Goal: Task Accomplishment & Management: Manage account settings

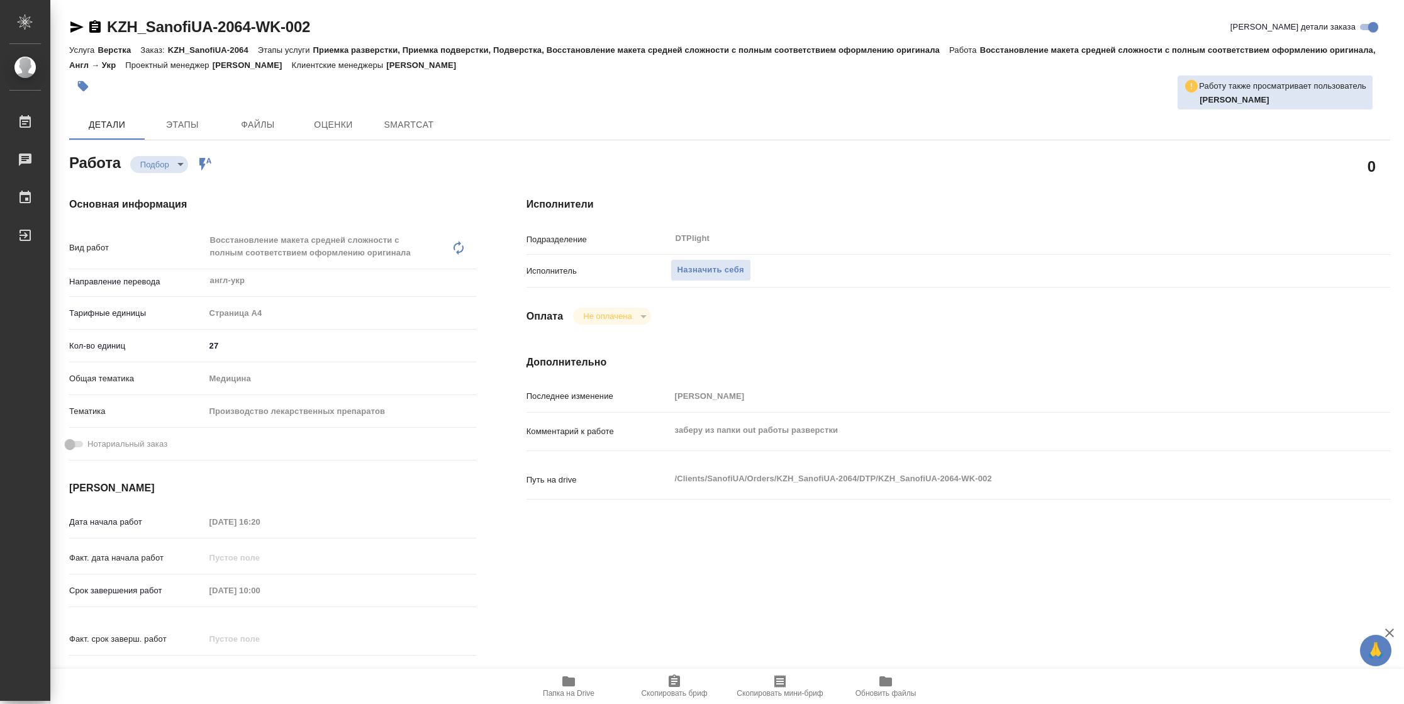
type textarea "x"
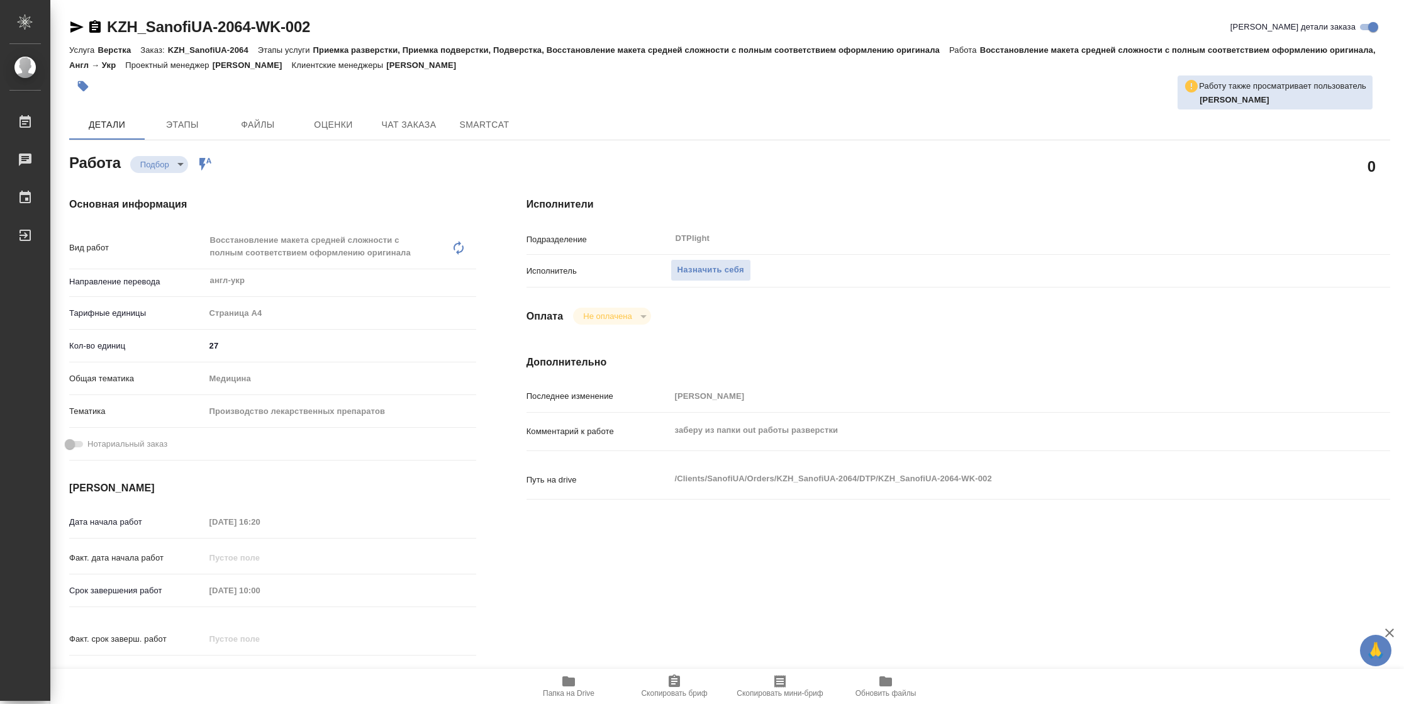
click at [557, 680] on span "Папка на Drive" at bounding box center [568, 686] width 91 height 24
type textarea "x"
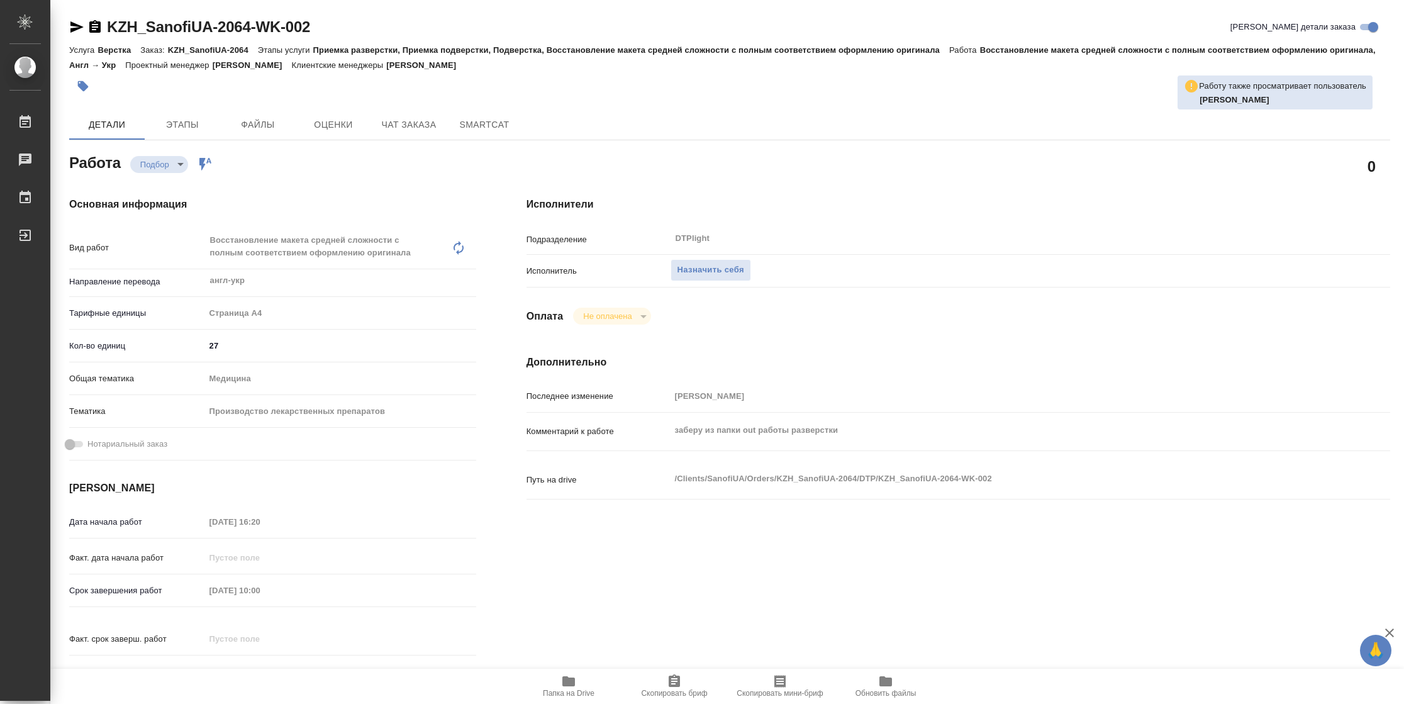
type textarea "x"
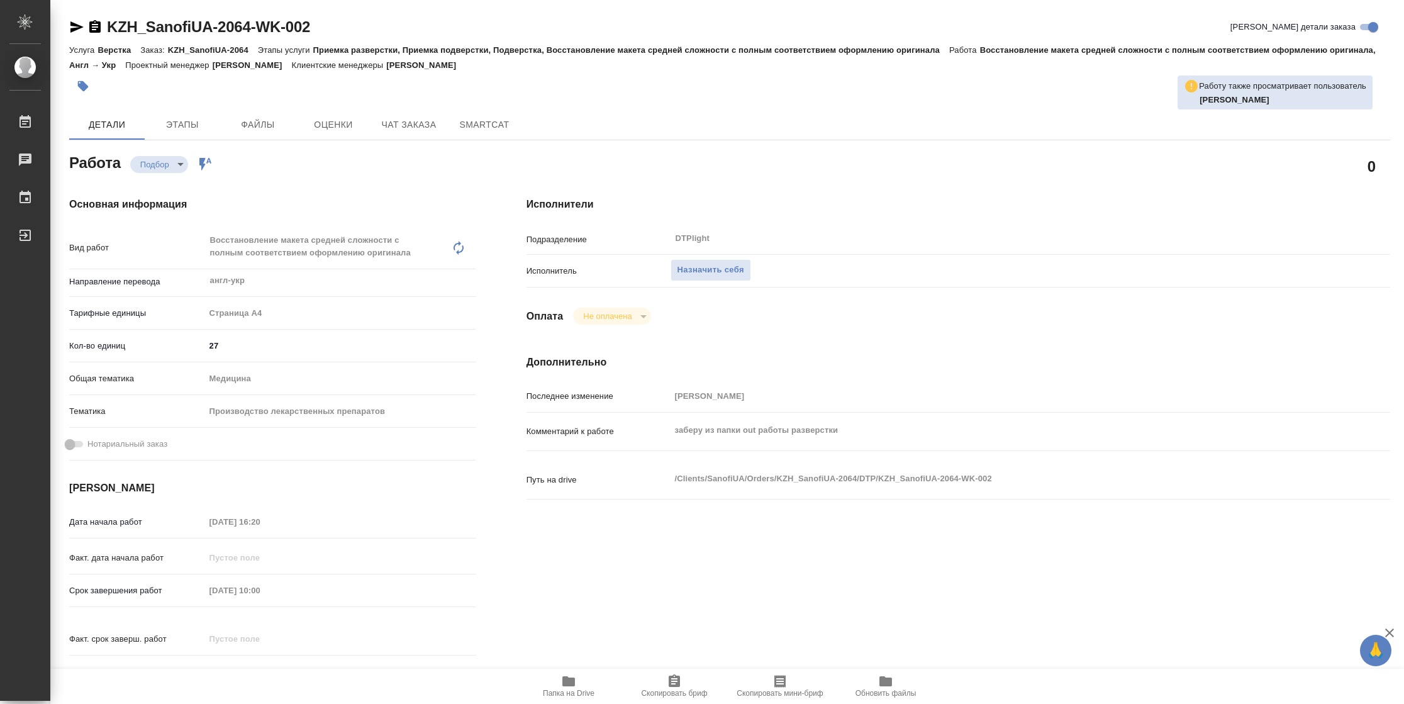
type textarea "x"
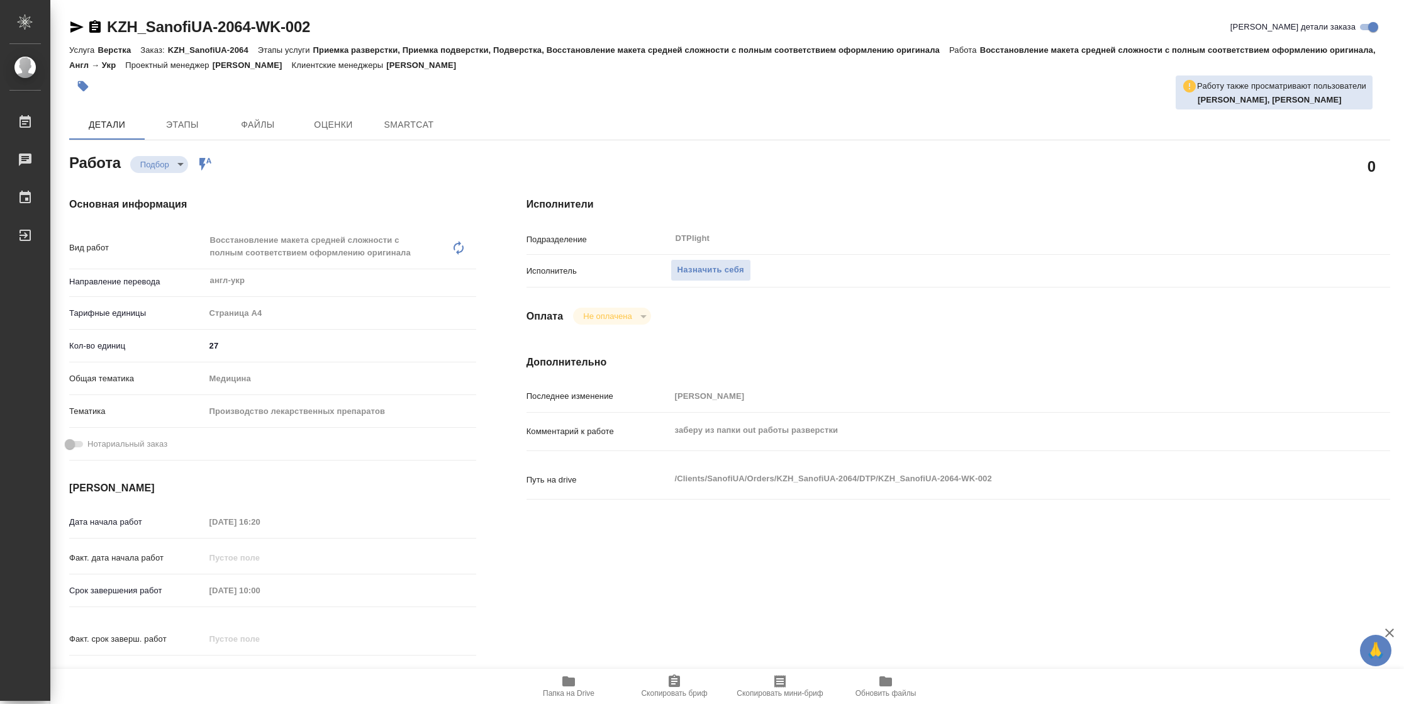
type textarea "x"
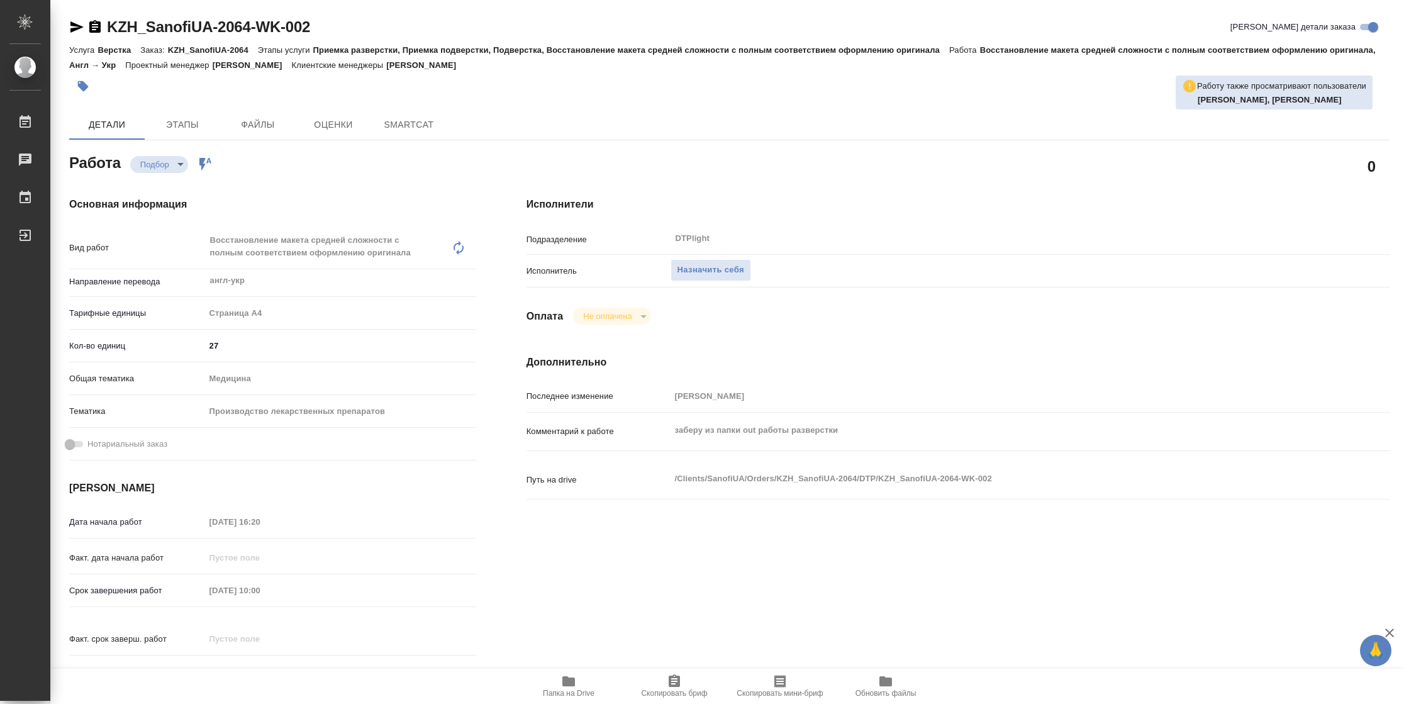
type textarea "x"
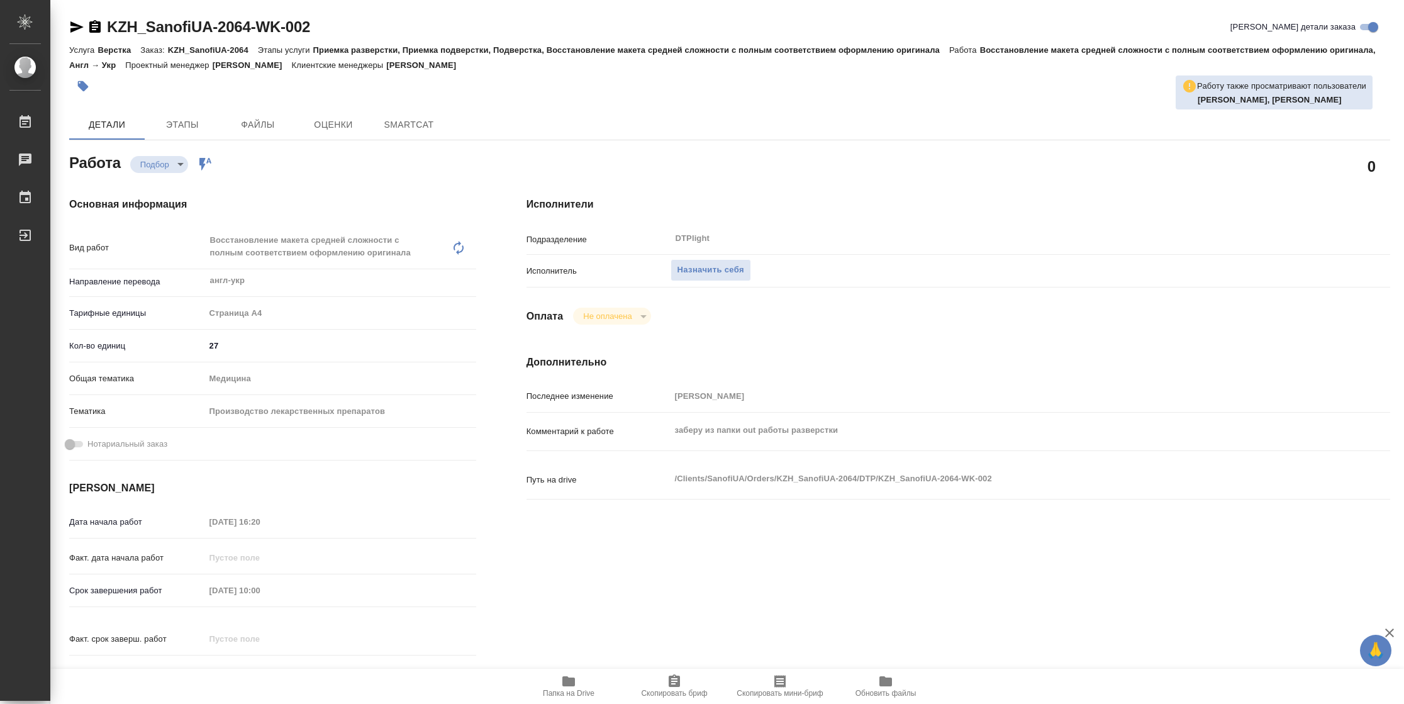
type textarea "x"
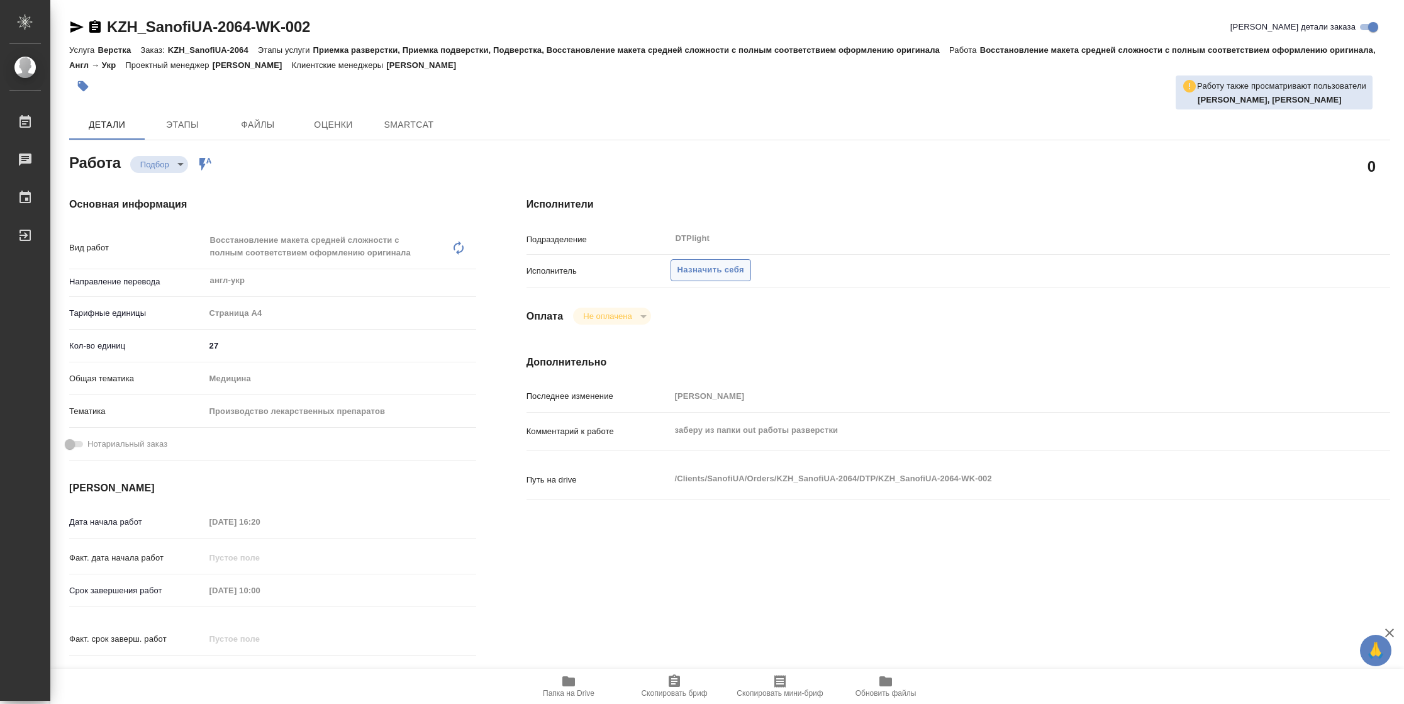
type textarea "x"
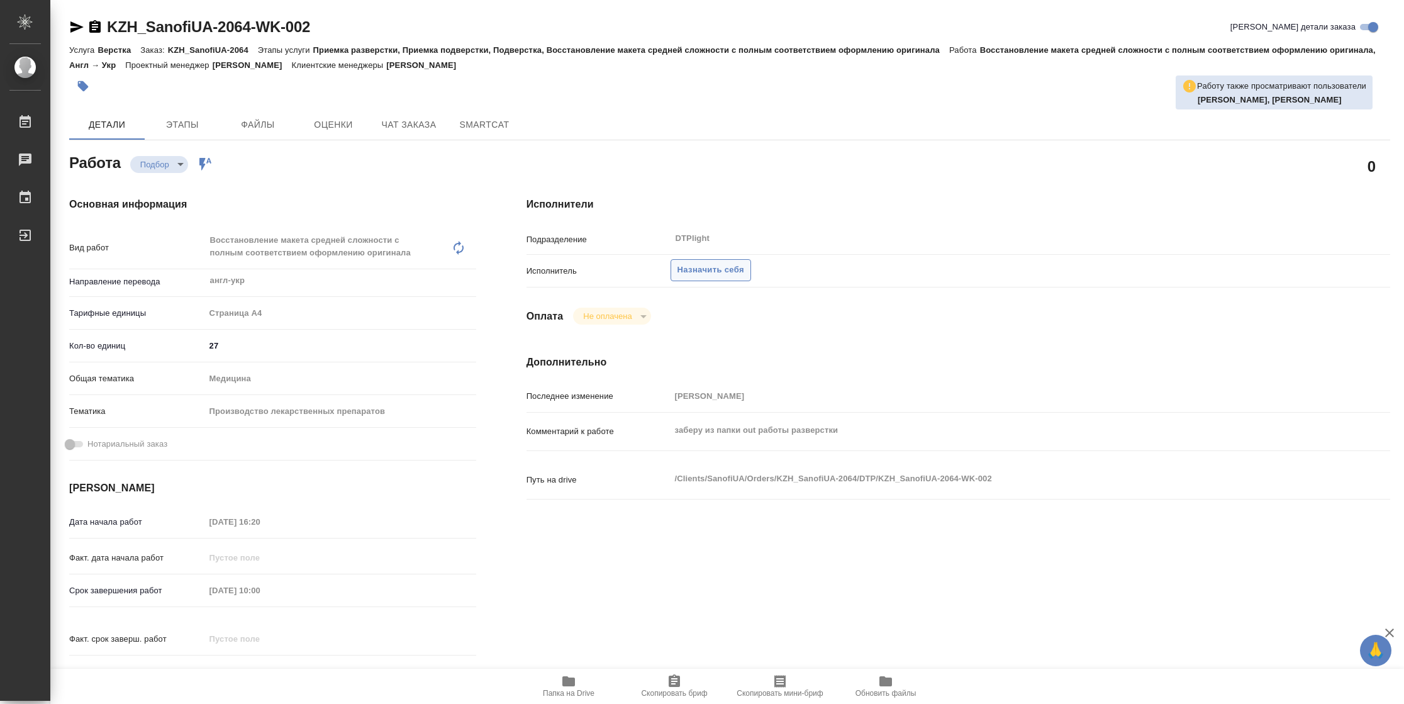
type textarea "x"
click at [696, 260] on button "Назначить себя" at bounding box center [711, 270] width 81 height 22
type textarea "x"
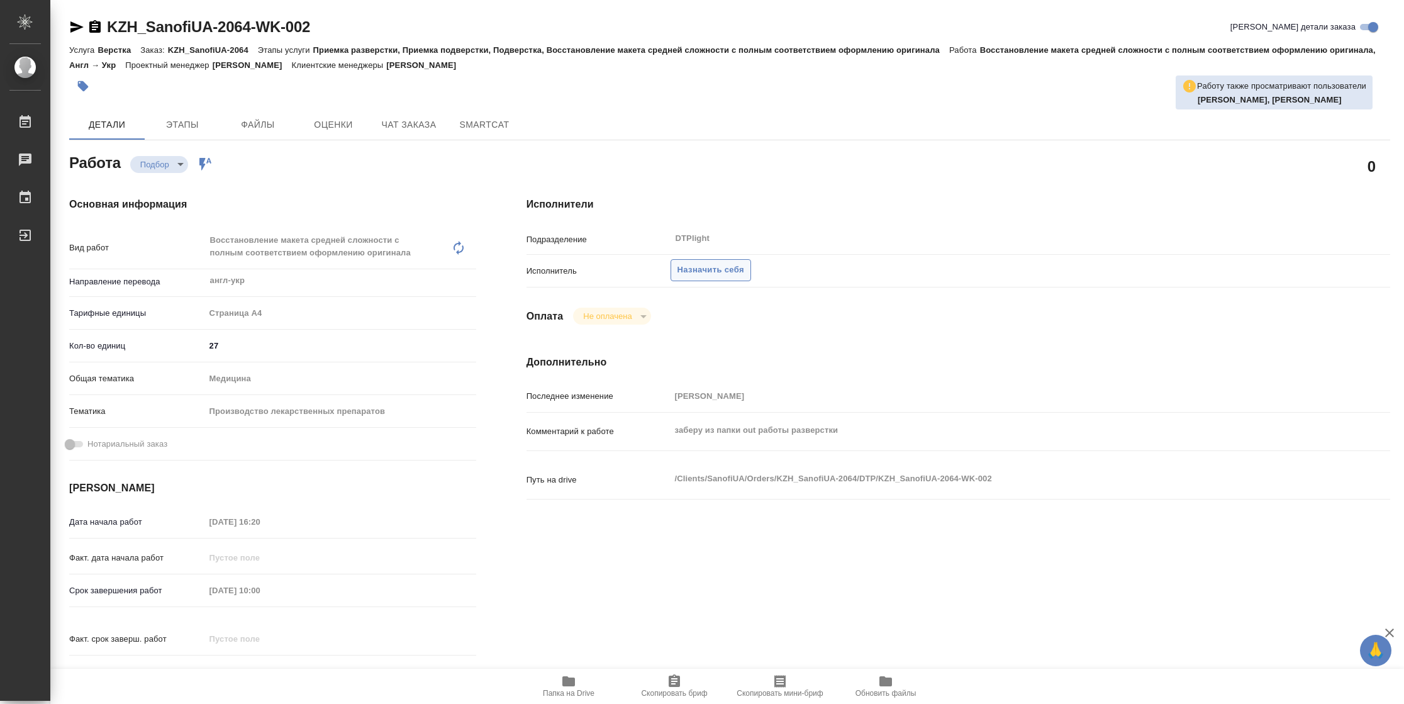
type textarea "x"
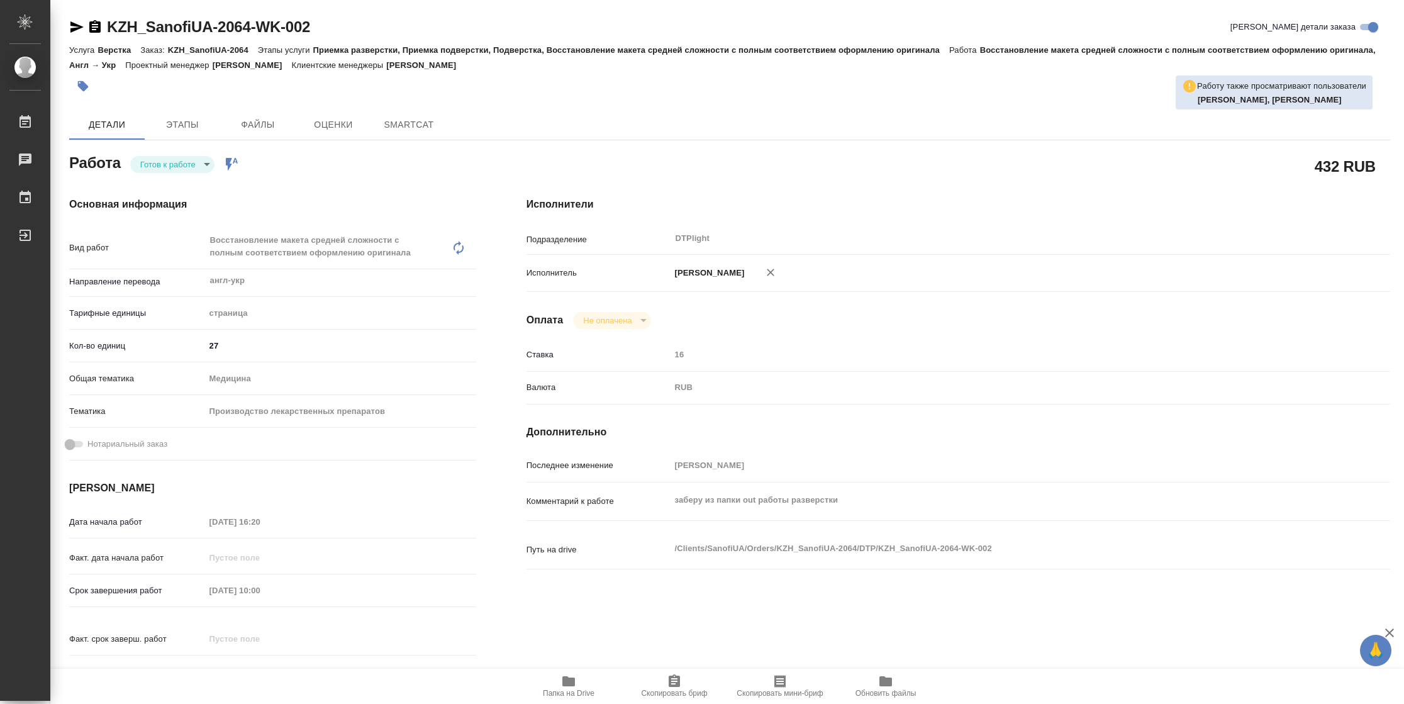
type textarea "x"
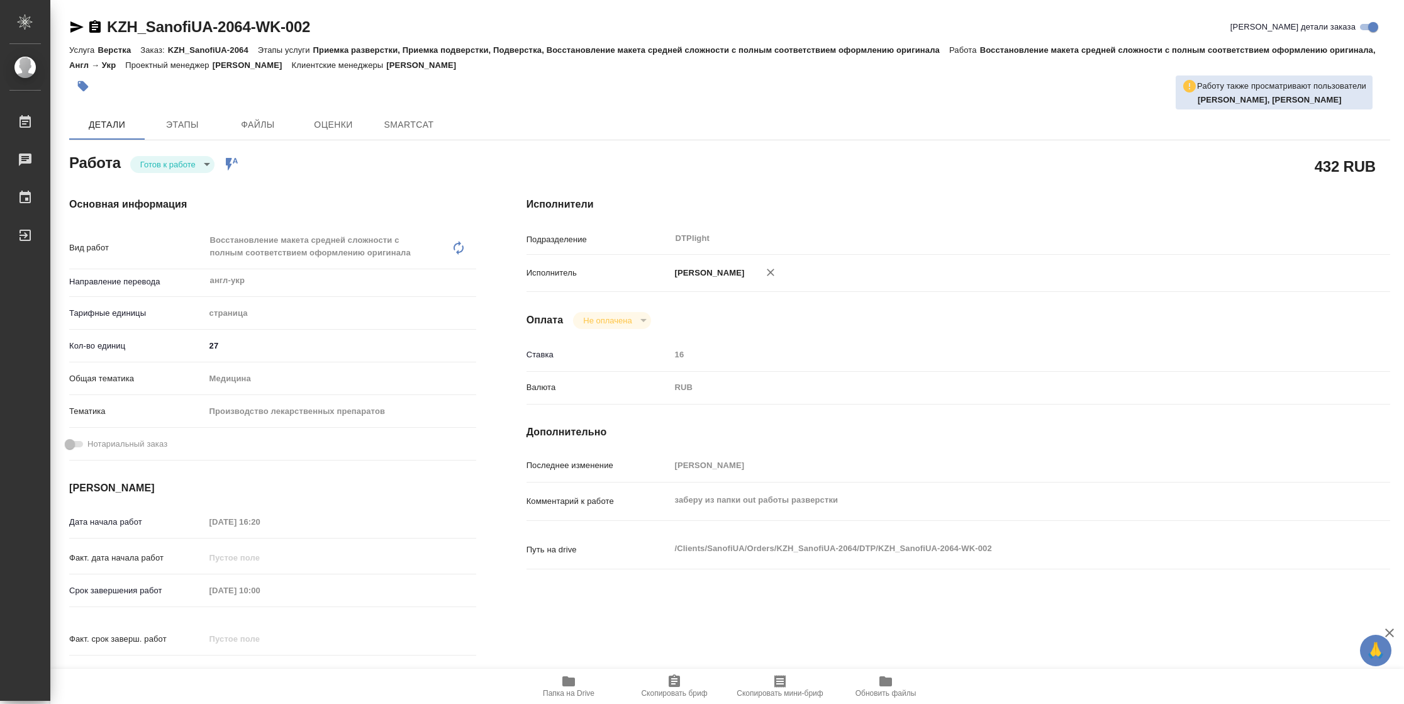
type textarea "x"
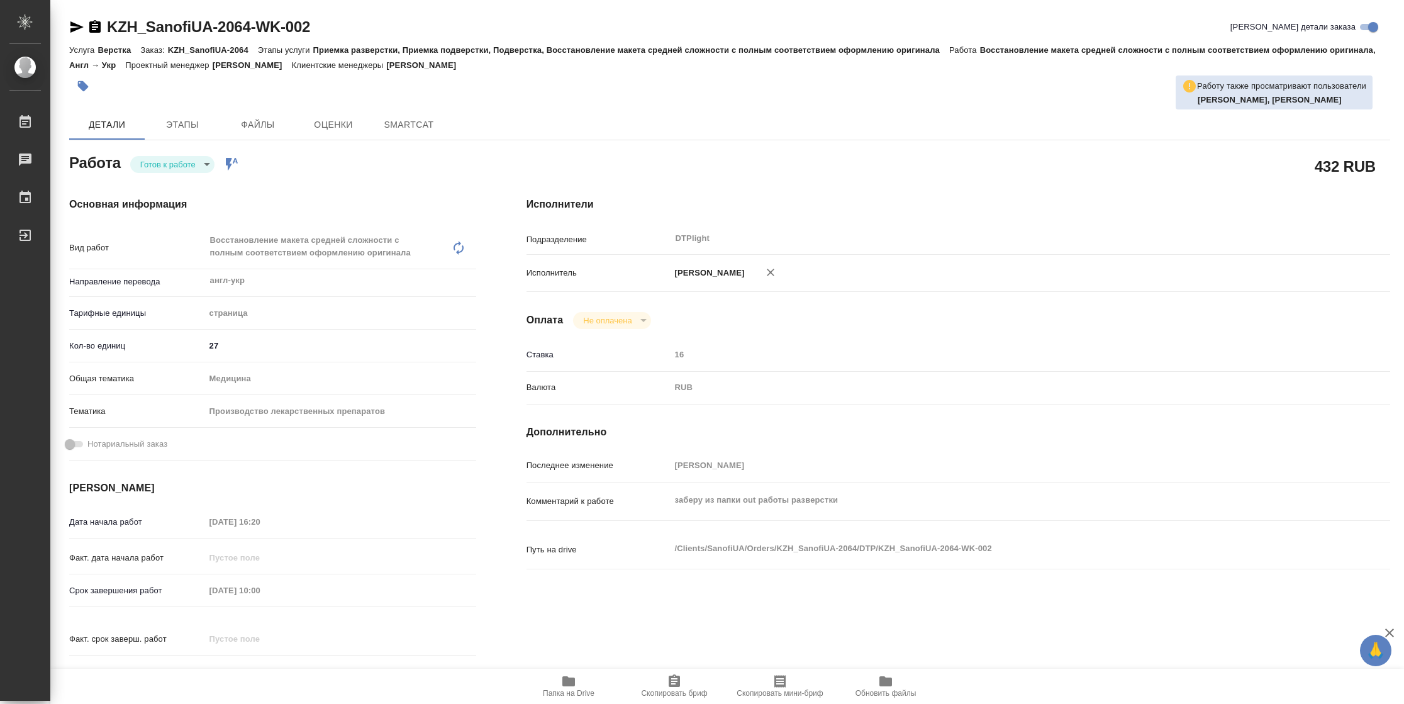
type textarea "x"
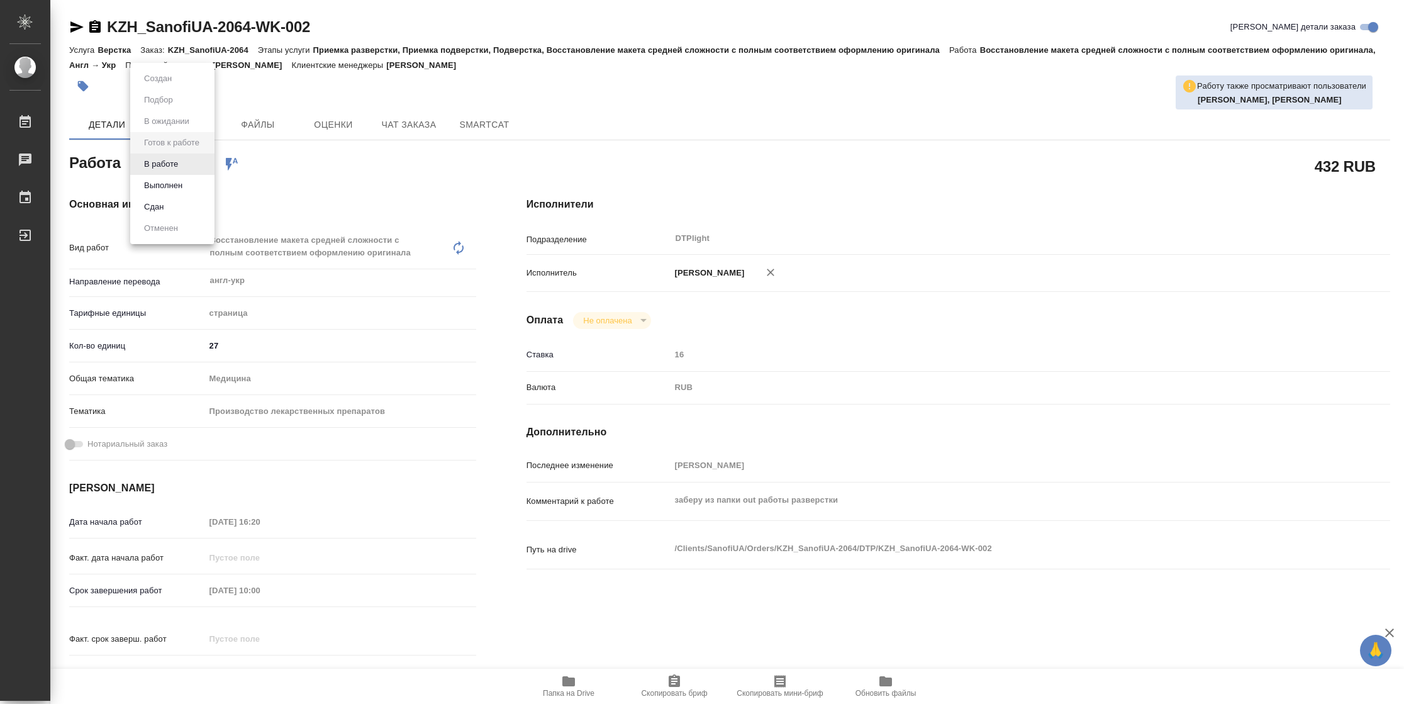
type textarea "x"
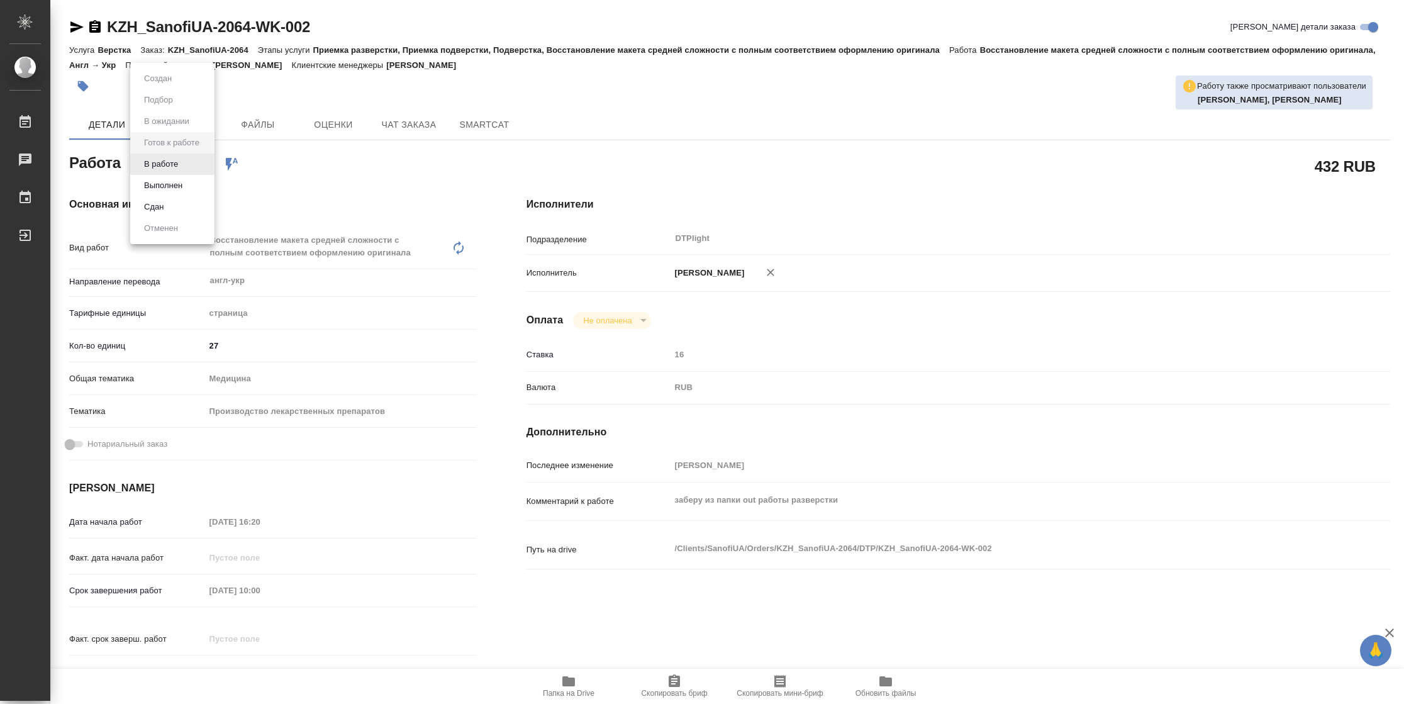
click at [196, 158] on body "🙏 .cls-1 fill:#fff; AWATERA Vasilyeva Natalia Работы Чаты График Выйти KZH_Sano…" at bounding box center [702, 352] width 1404 height 704
click at [186, 161] on li "В работе" at bounding box center [172, 164] width 84 height 21
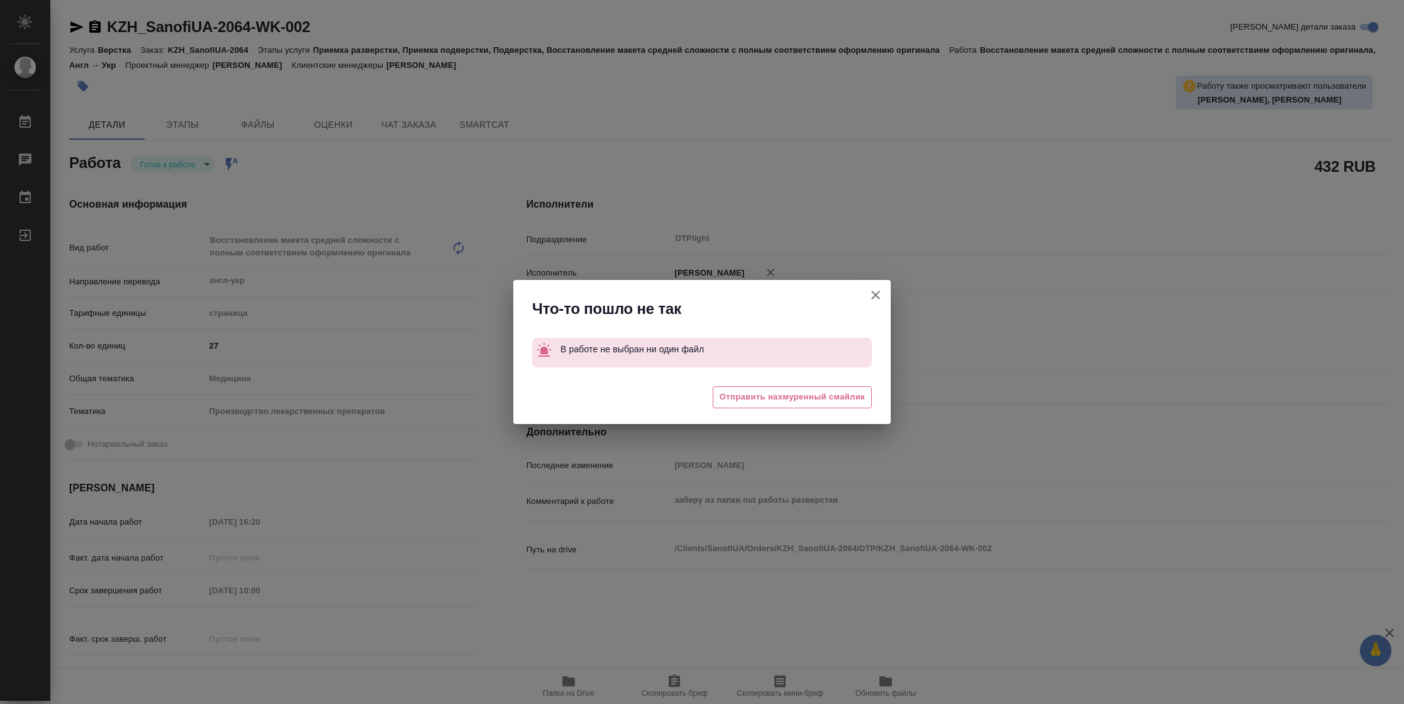
type textarea "x"
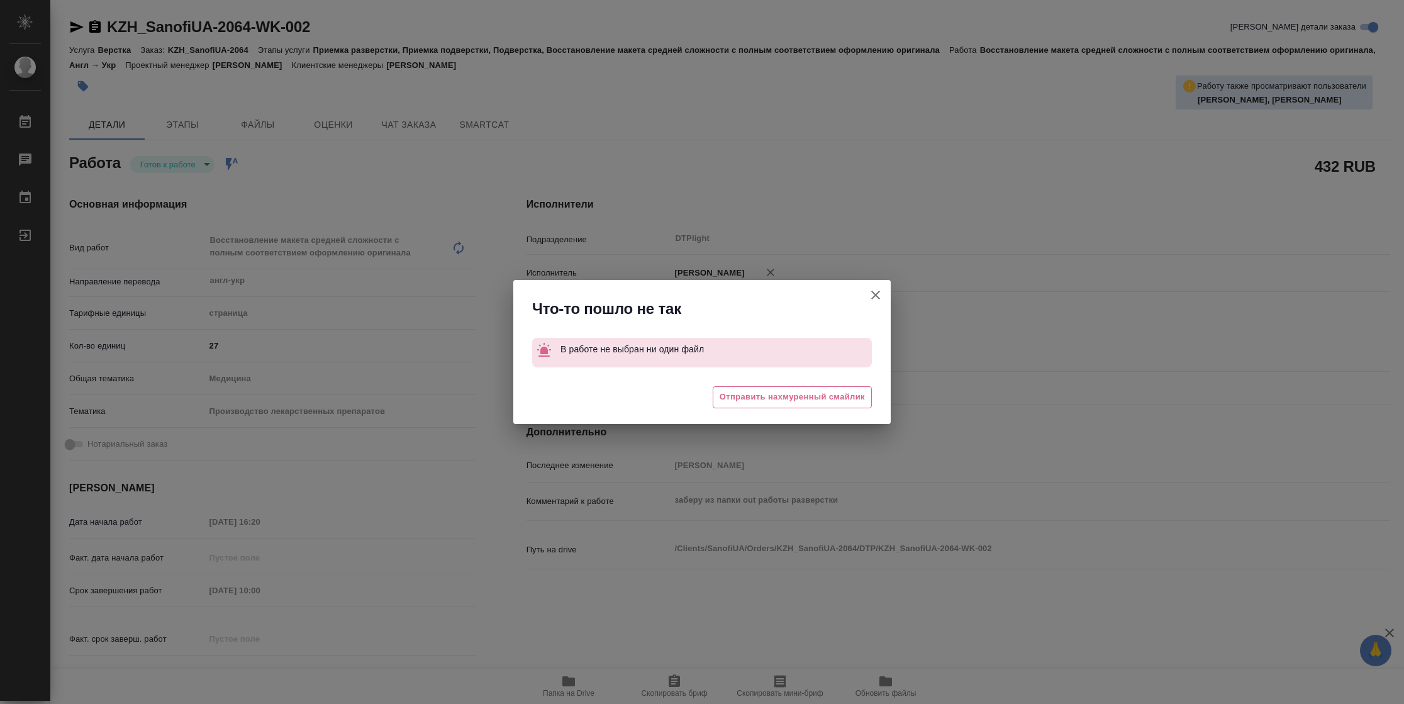
type textarea "x"
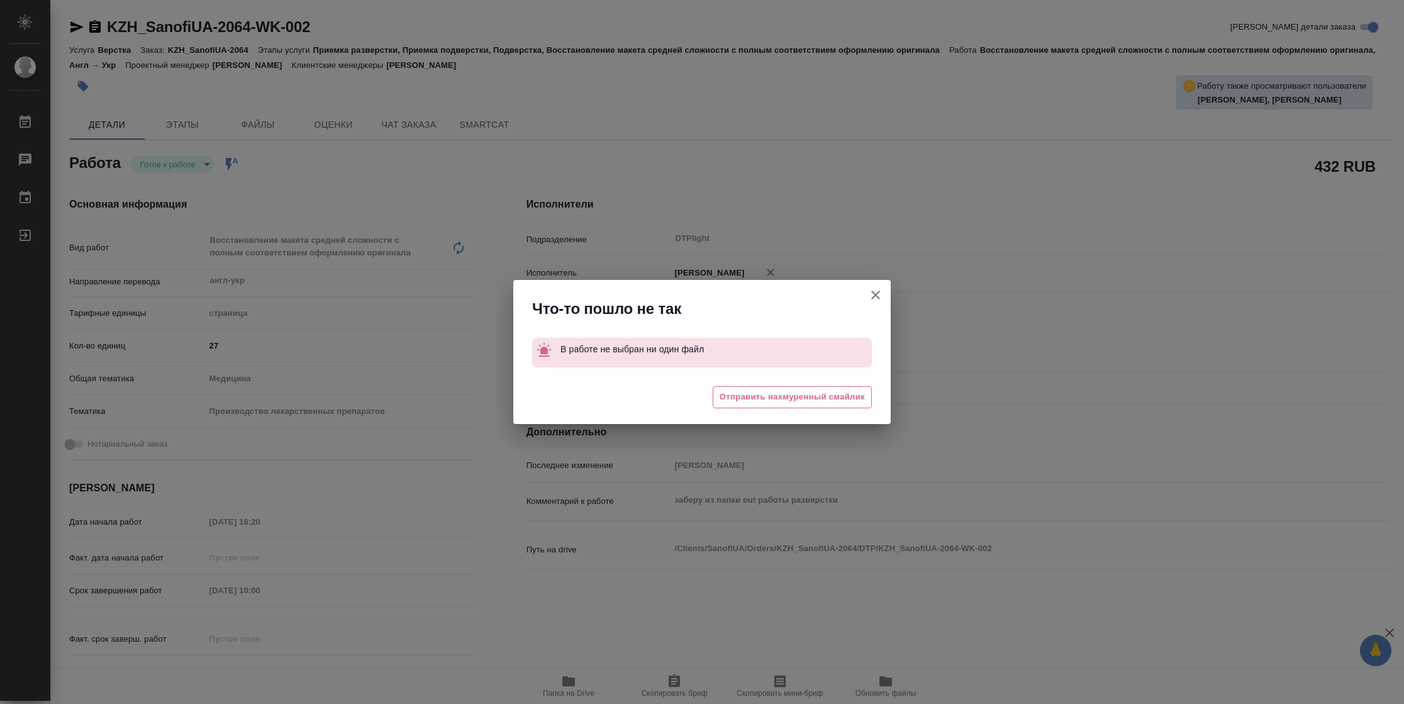
type textarea "x"
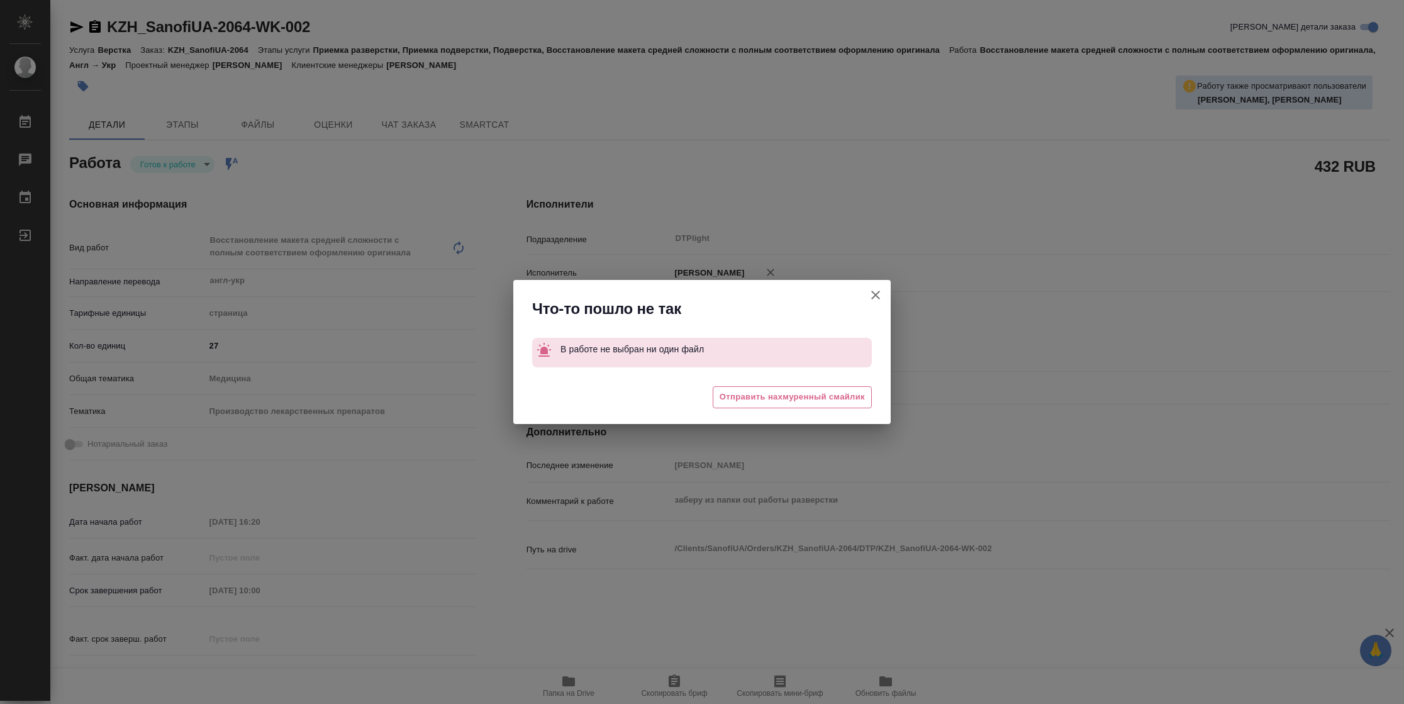
click at [880, 297] on icon "button" at bounding box center [875, 295] width 15 height 15
type textarea "x"
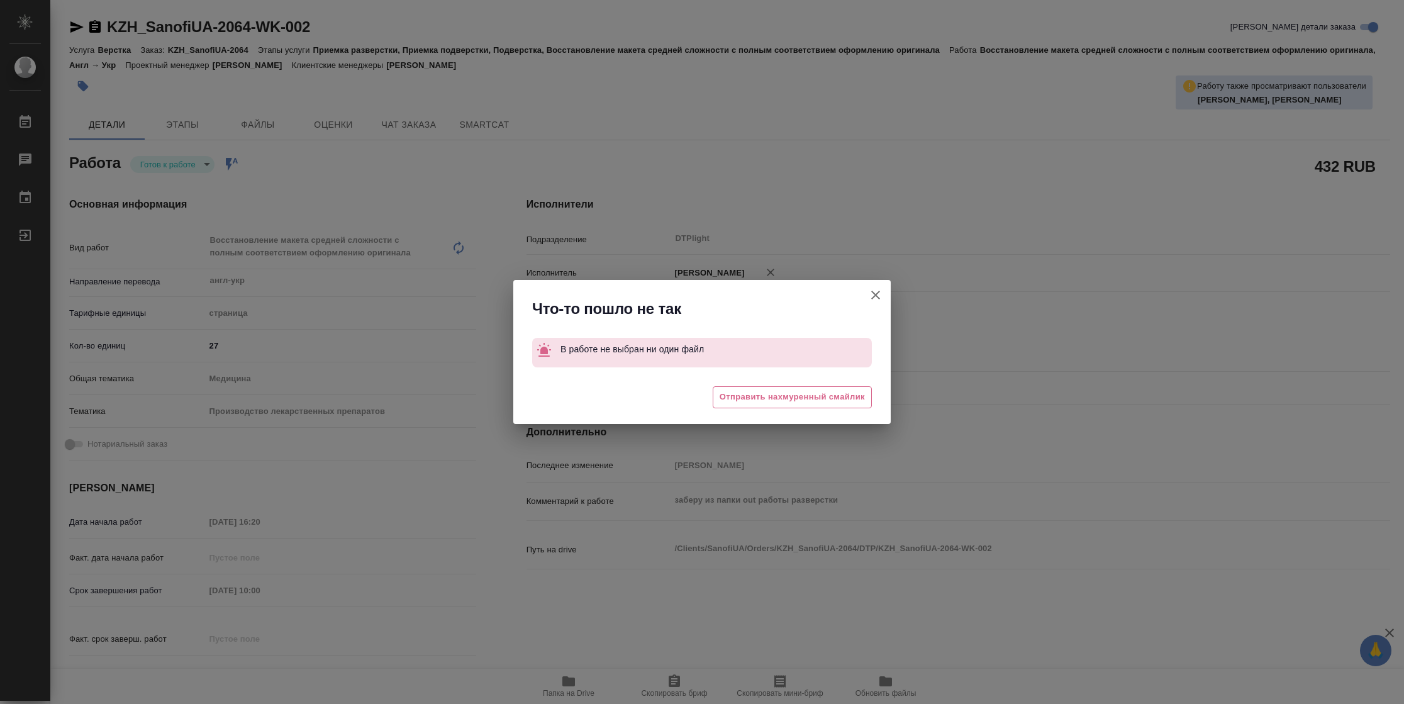
type textarea "x"
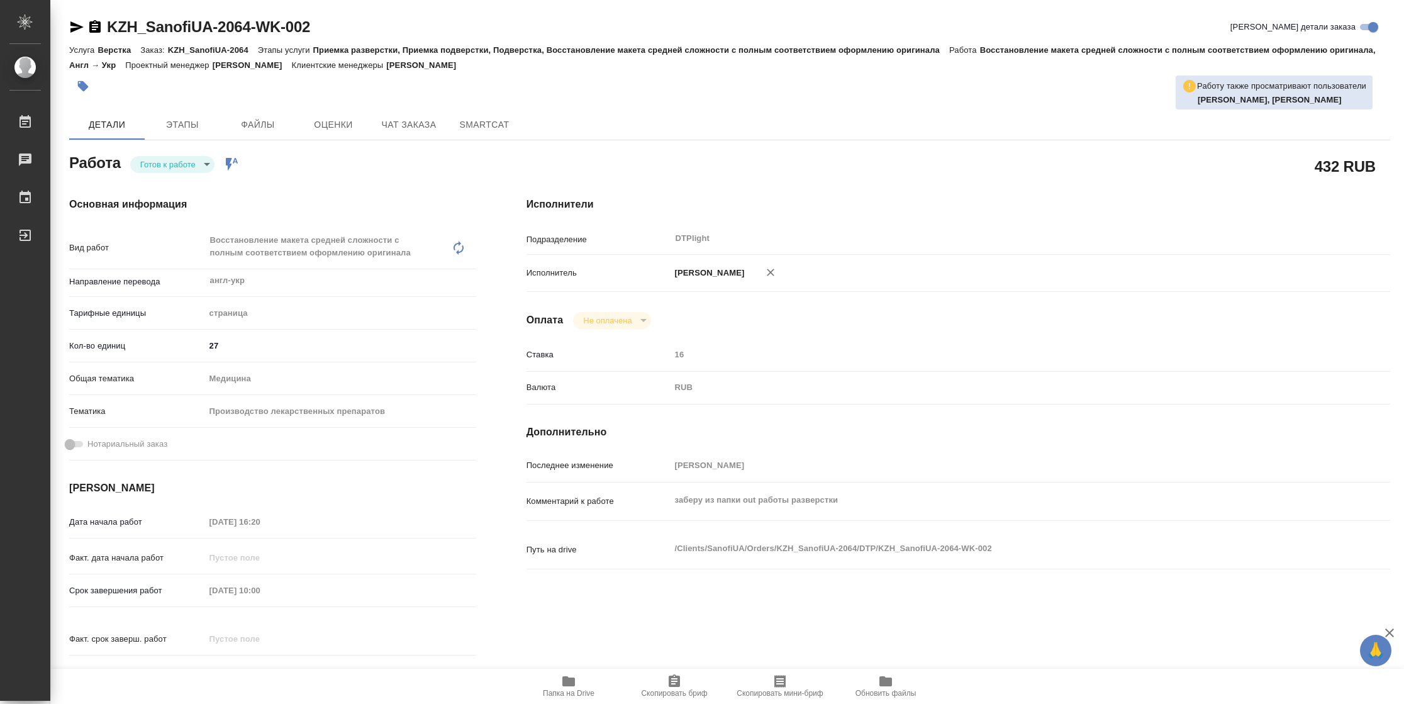
type textarea "x"
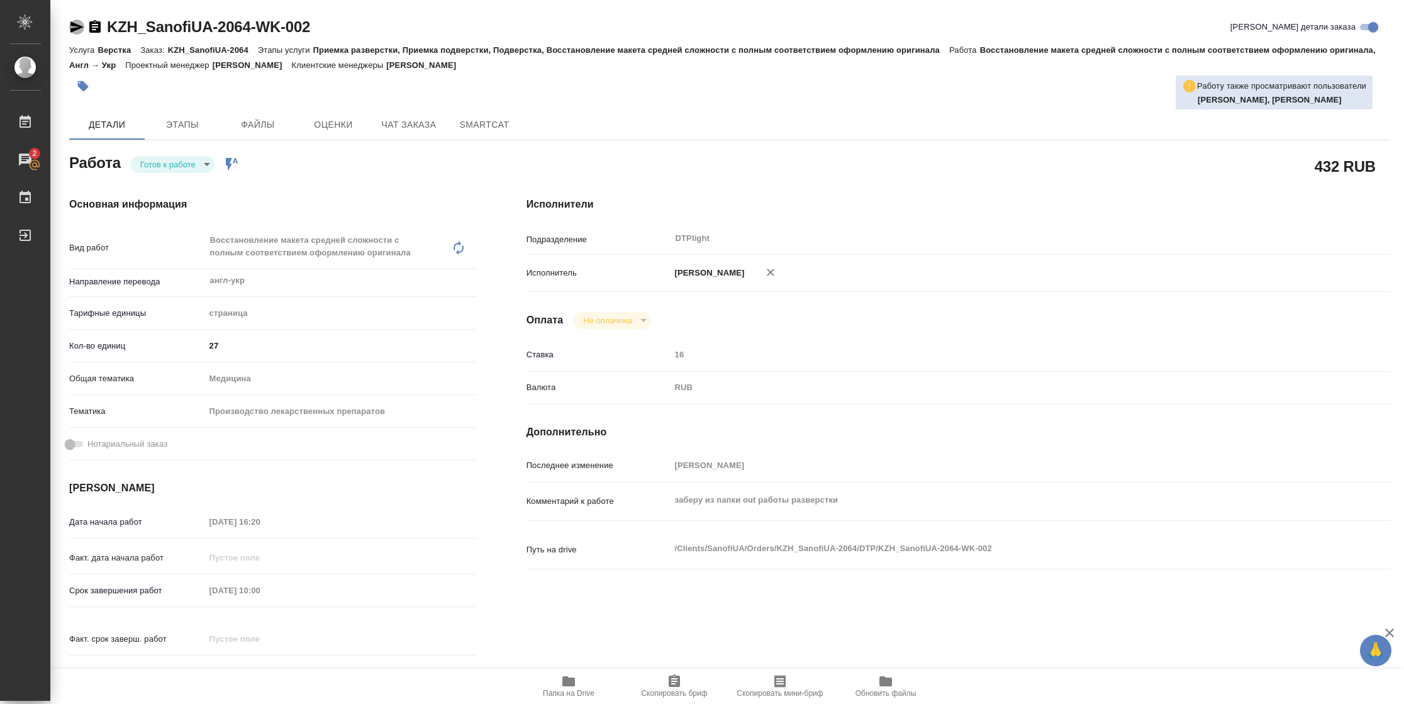
click at [69, 31] on icon "button" at bounding box center [76, 27] width 15 height 15
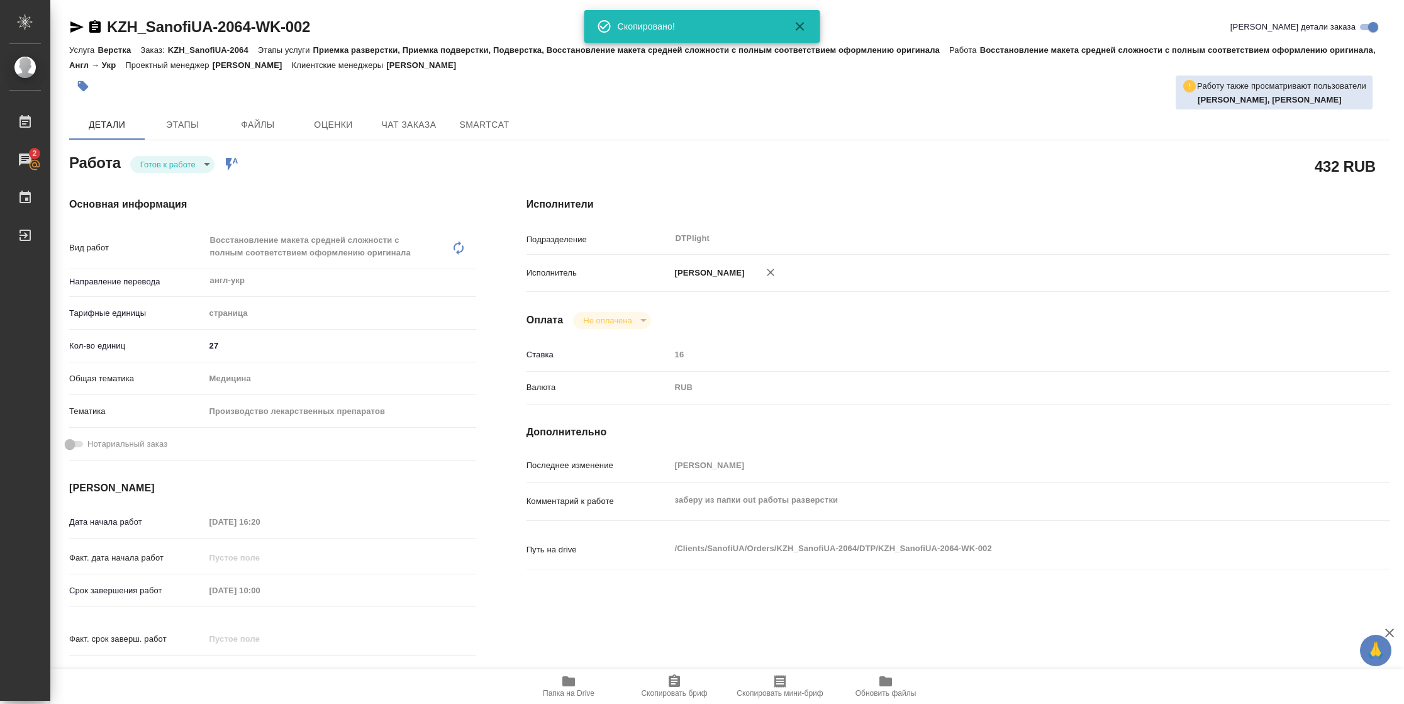
scroll to position [381, 0]
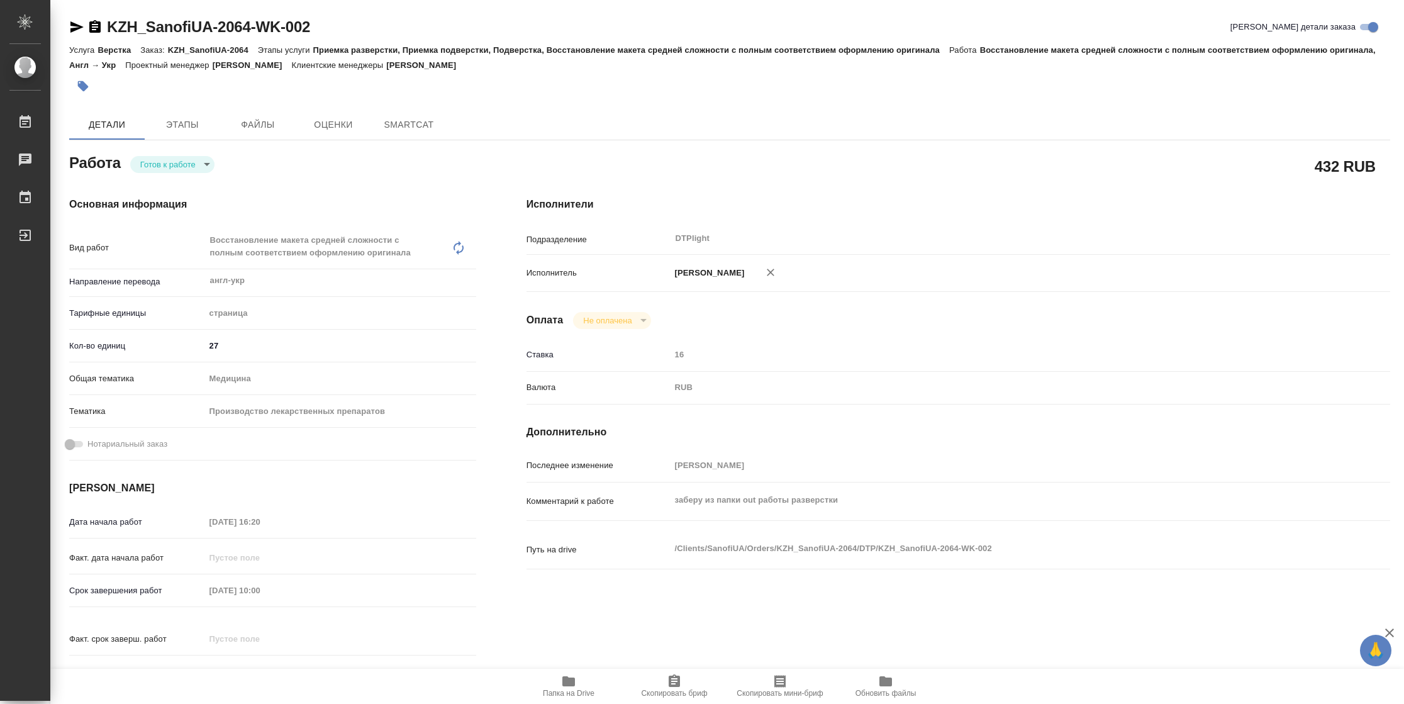
type textarea "x"
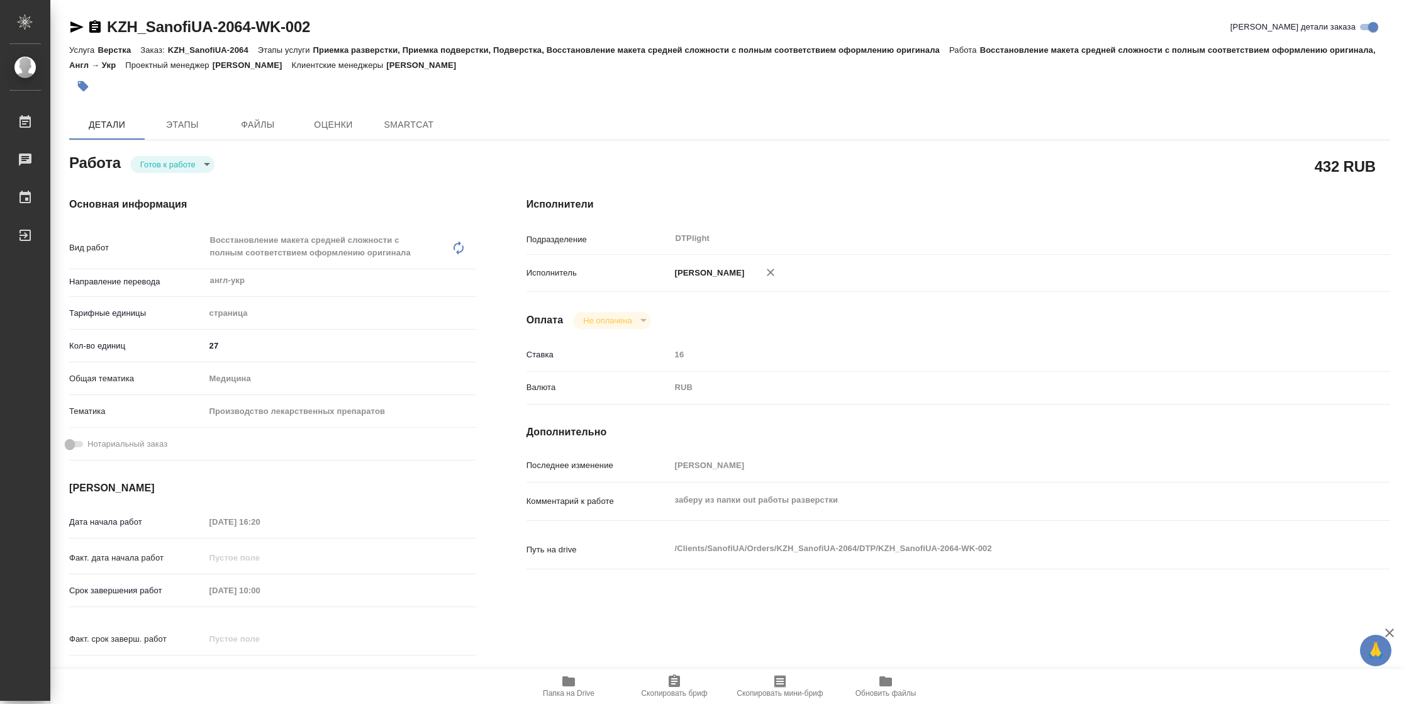
type textarea "x"
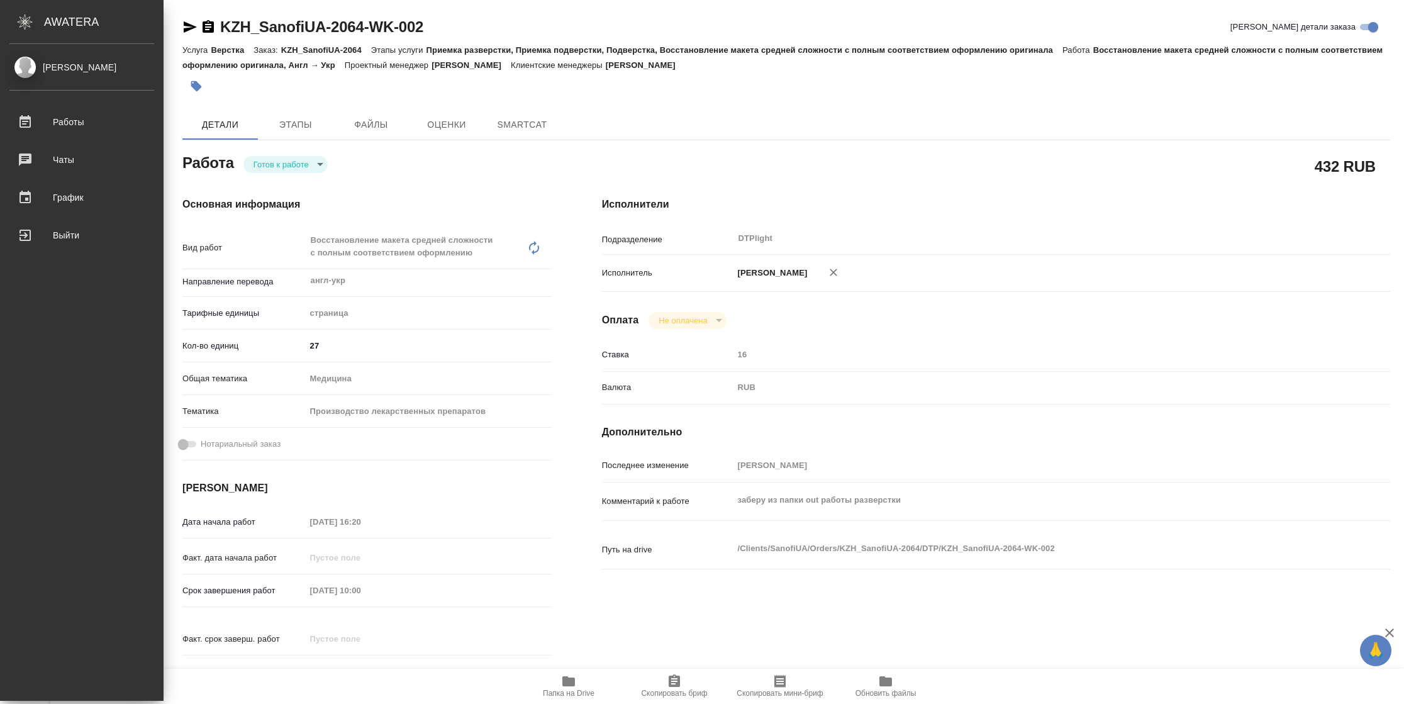
type textarea "x"
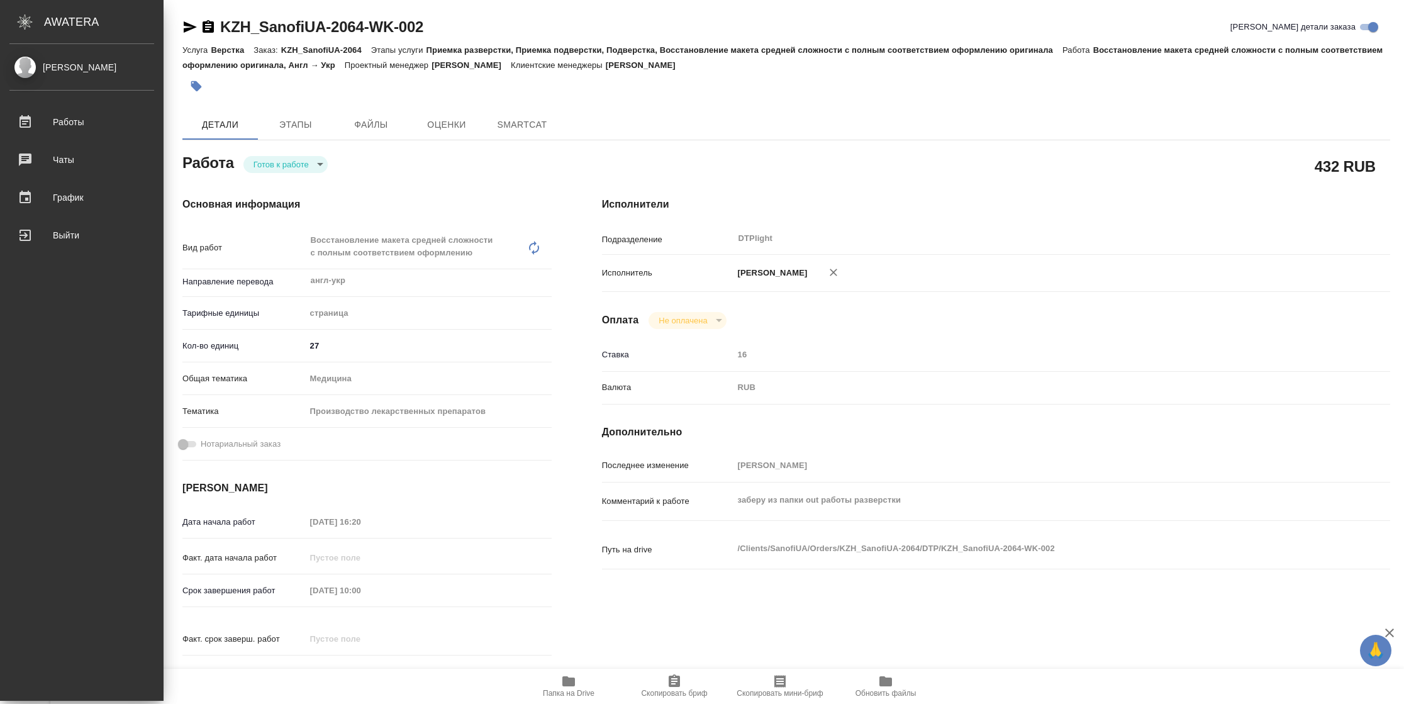
type textarea "x"
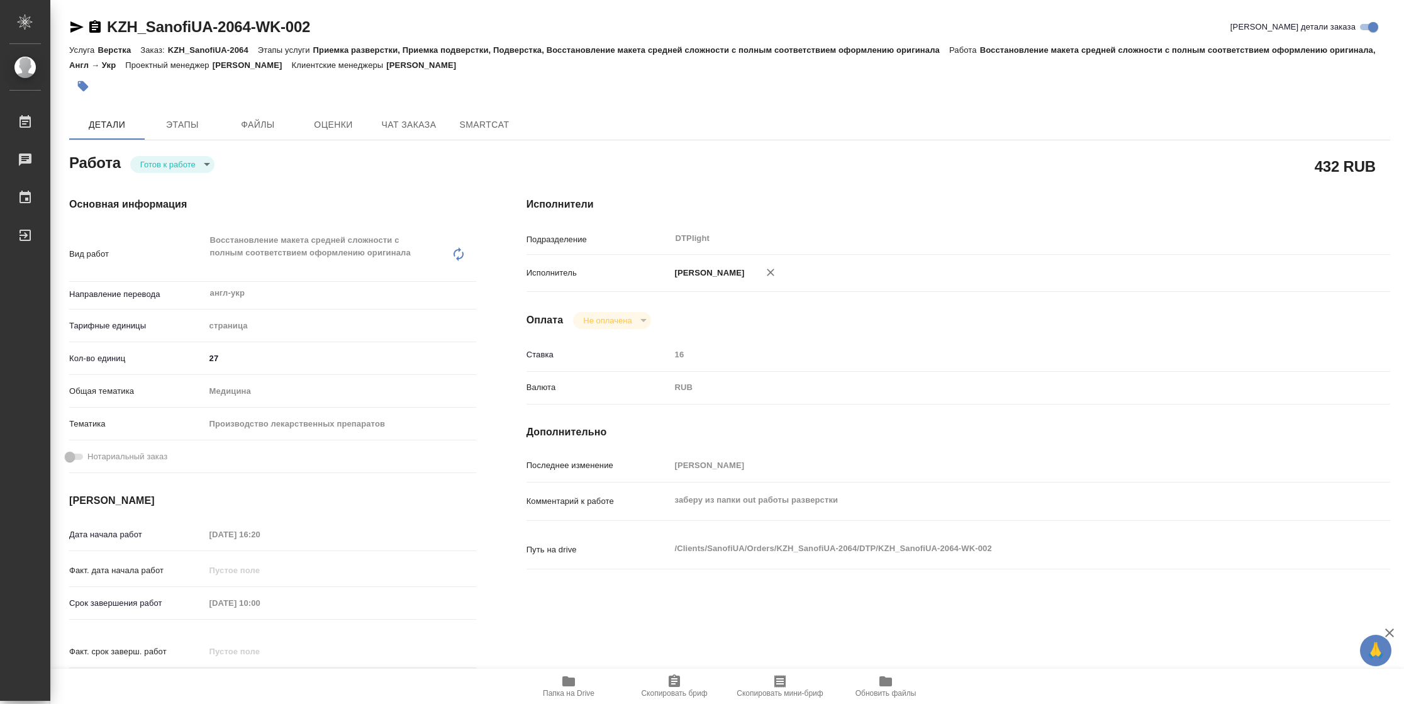
click at [165, 154] on div "Работа Готов к работе readyForWork" at bounding box center [272, 161] width 407 height 23
type textarea "x"
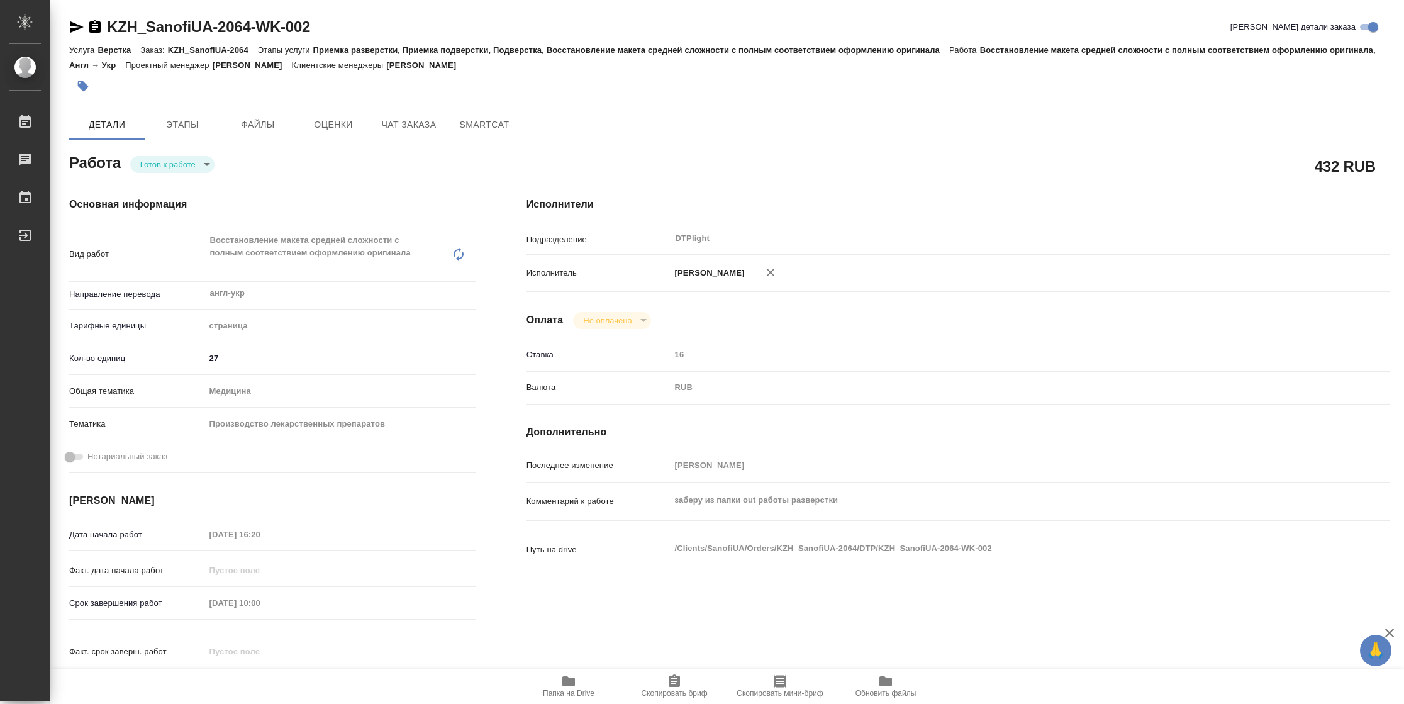
type textarea "x"
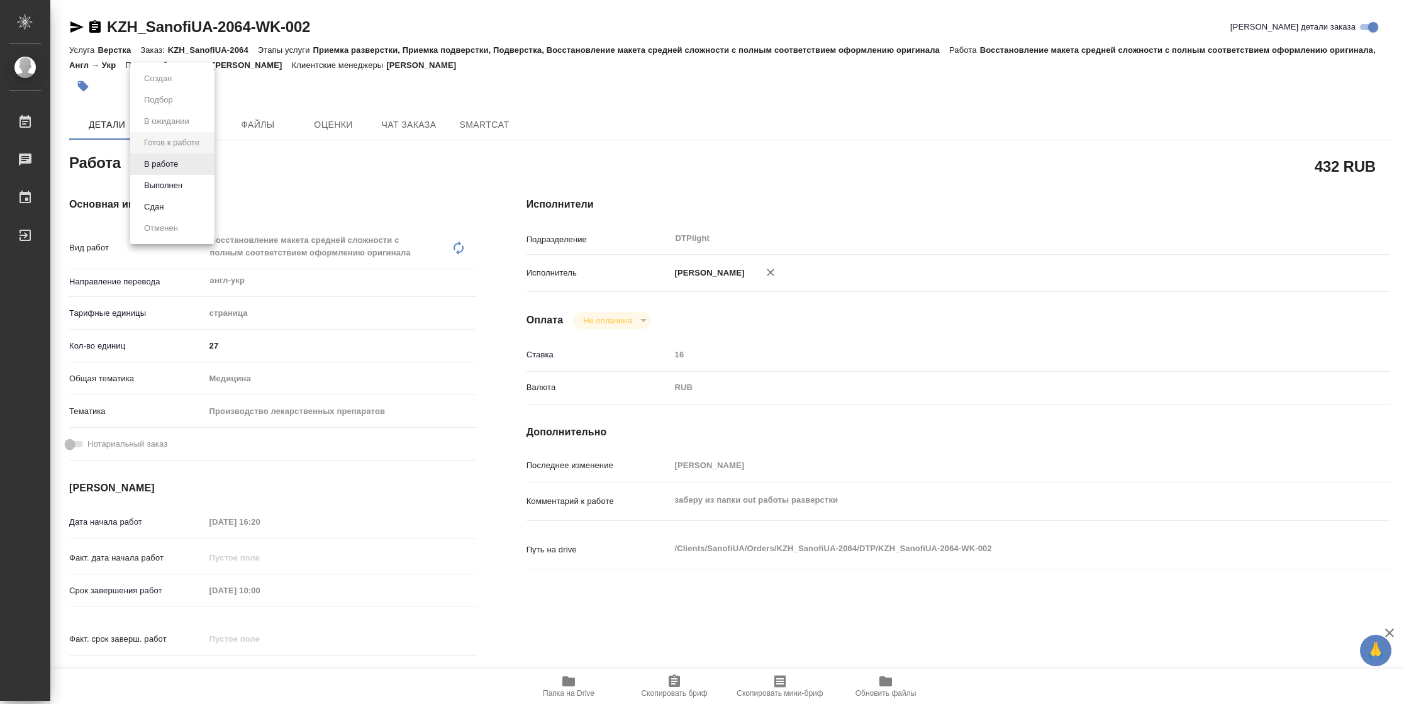
click at [167, 162] on body "🙏 .cls-1 fill:#fff; AWATERA Vasilyeva Natalia Работы Чаты График Выйти KZH_Sano…" at bounding box center [702, 352] width 1404 height 704
click at [167, 162] on button "В работе" at bounding box center [161, 164] width 42 height 14
type textarea "x"
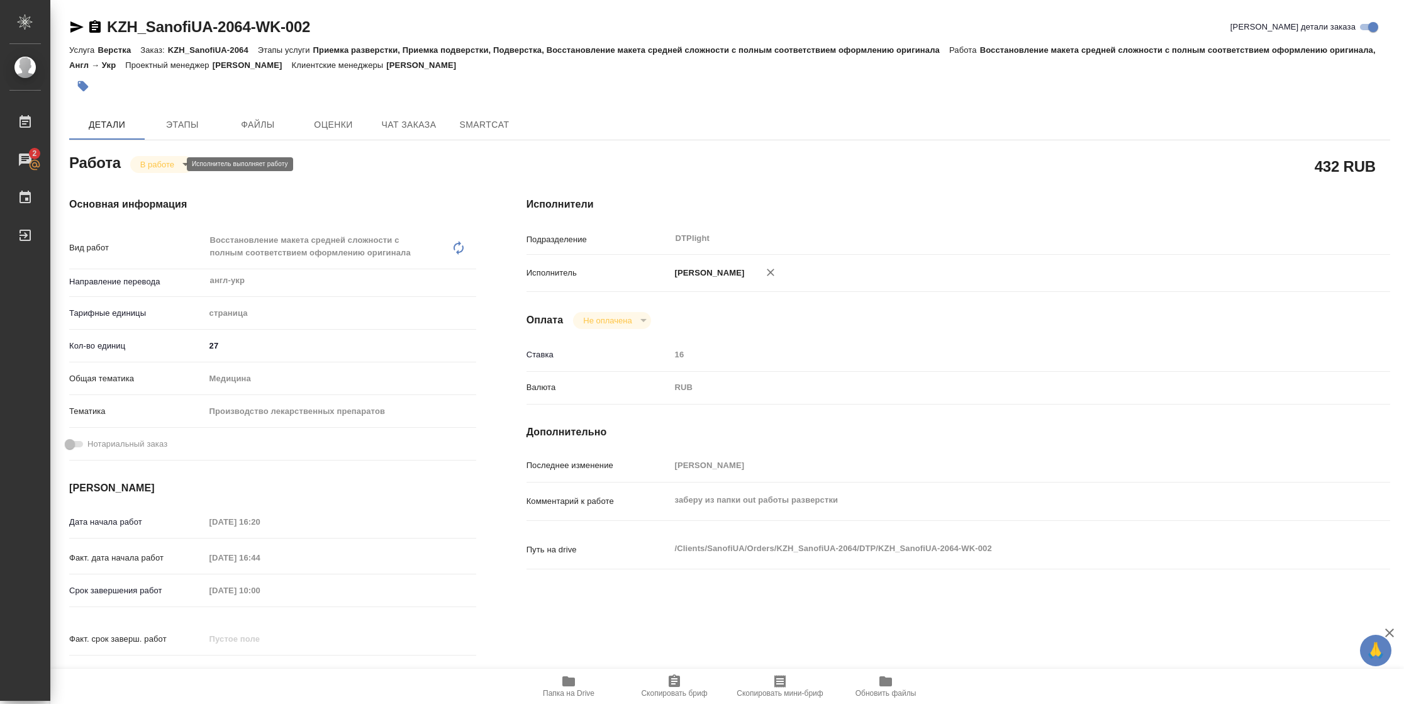
type textarea "x"
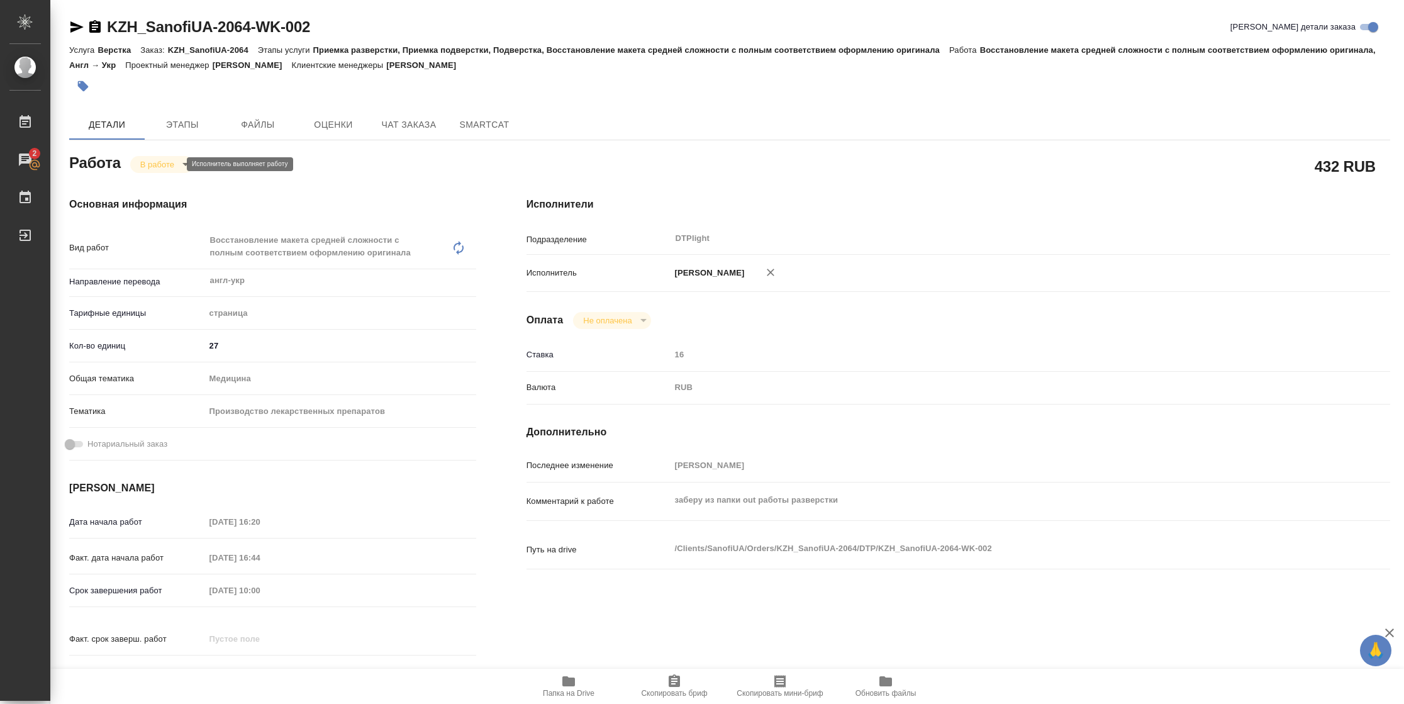
type textarea "x"
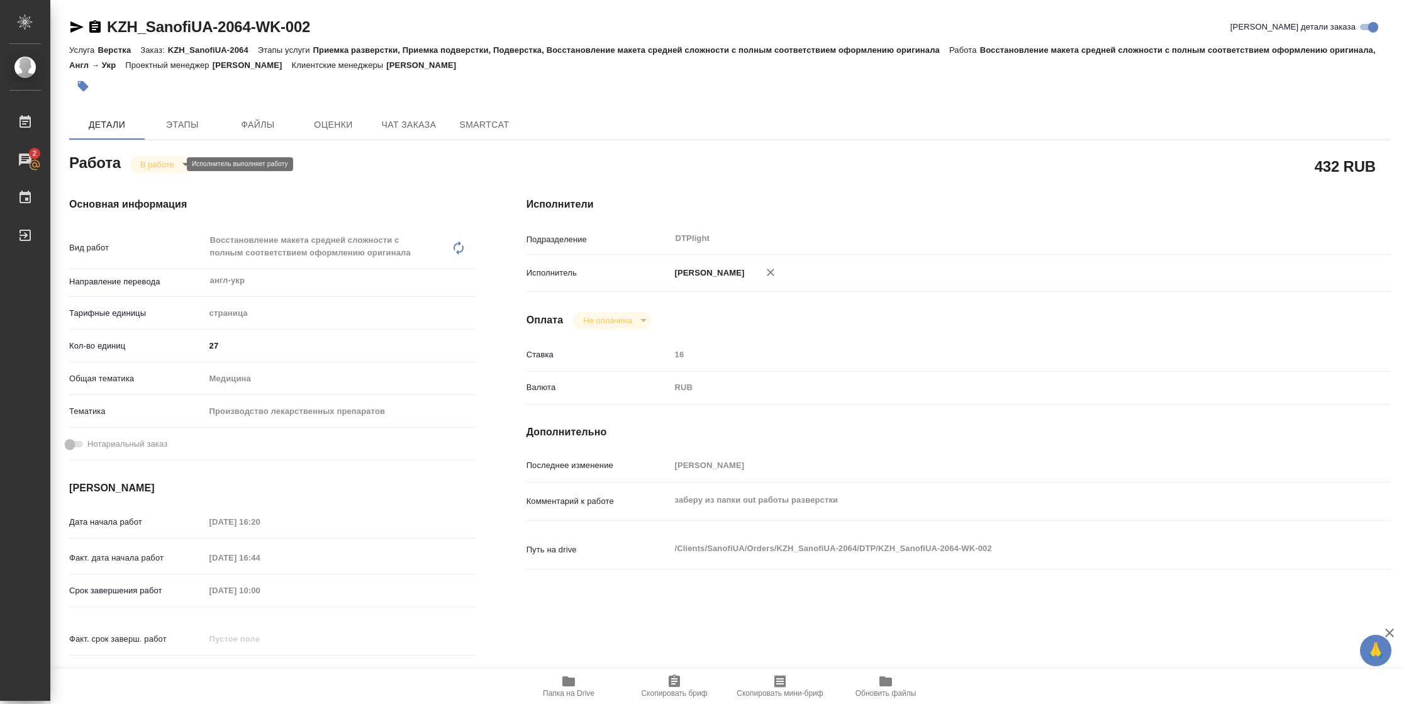
type textarea "x"
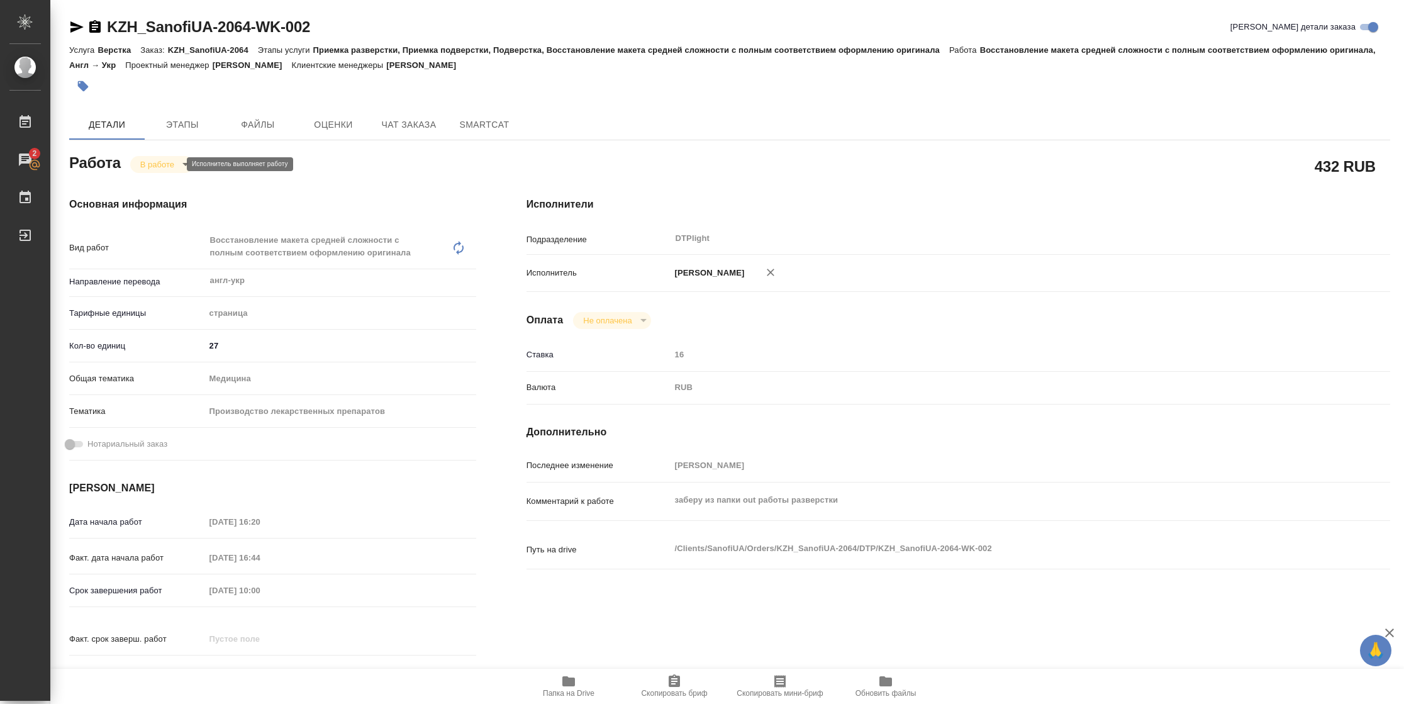
type textarea "x"
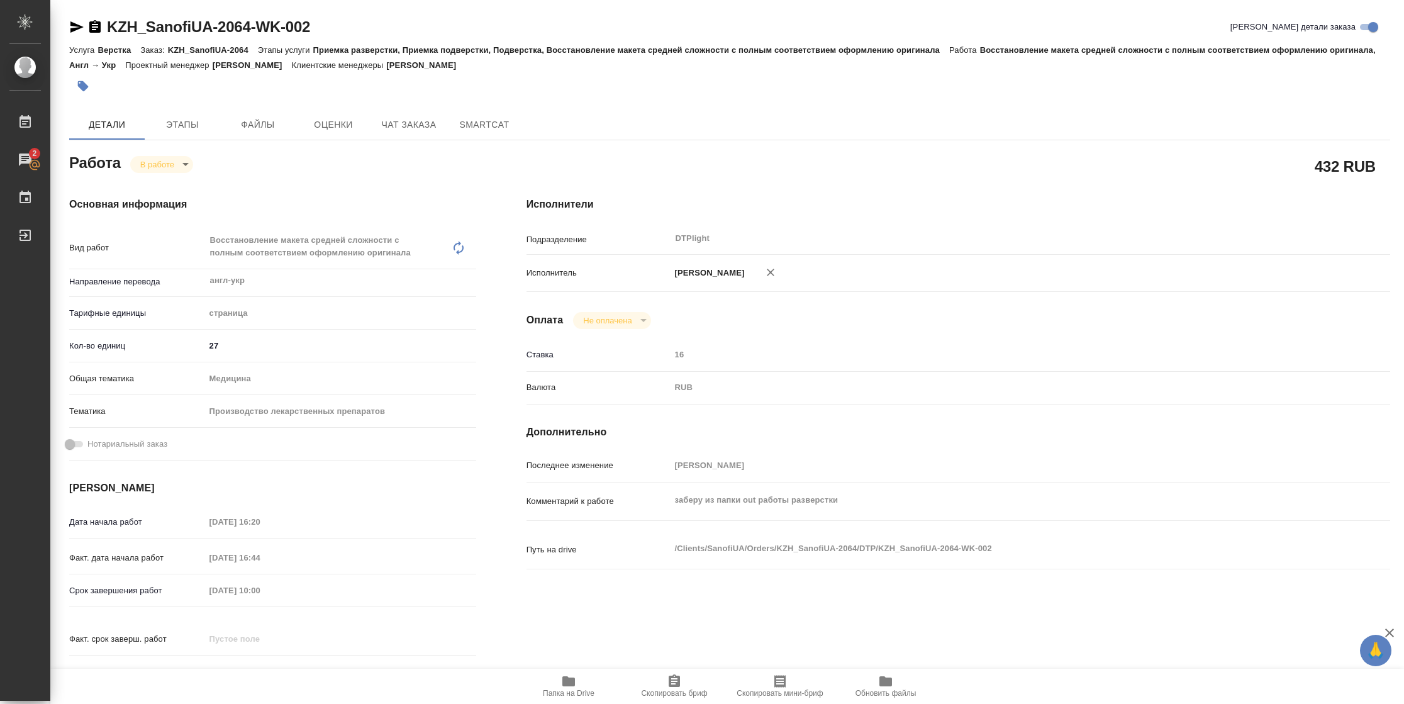
type textarea "x"
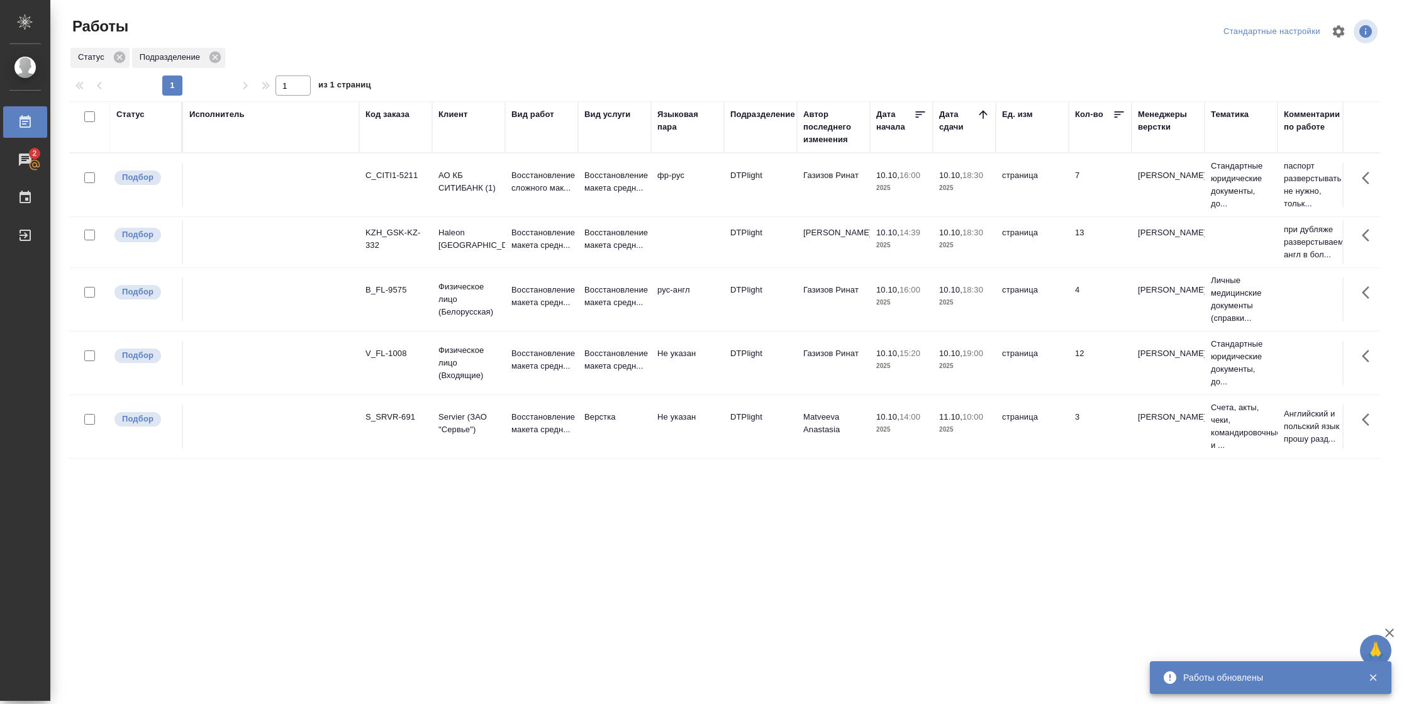
click at [130, 116] on div "Статус" at bounding box center [130, 114] width 28 height 13
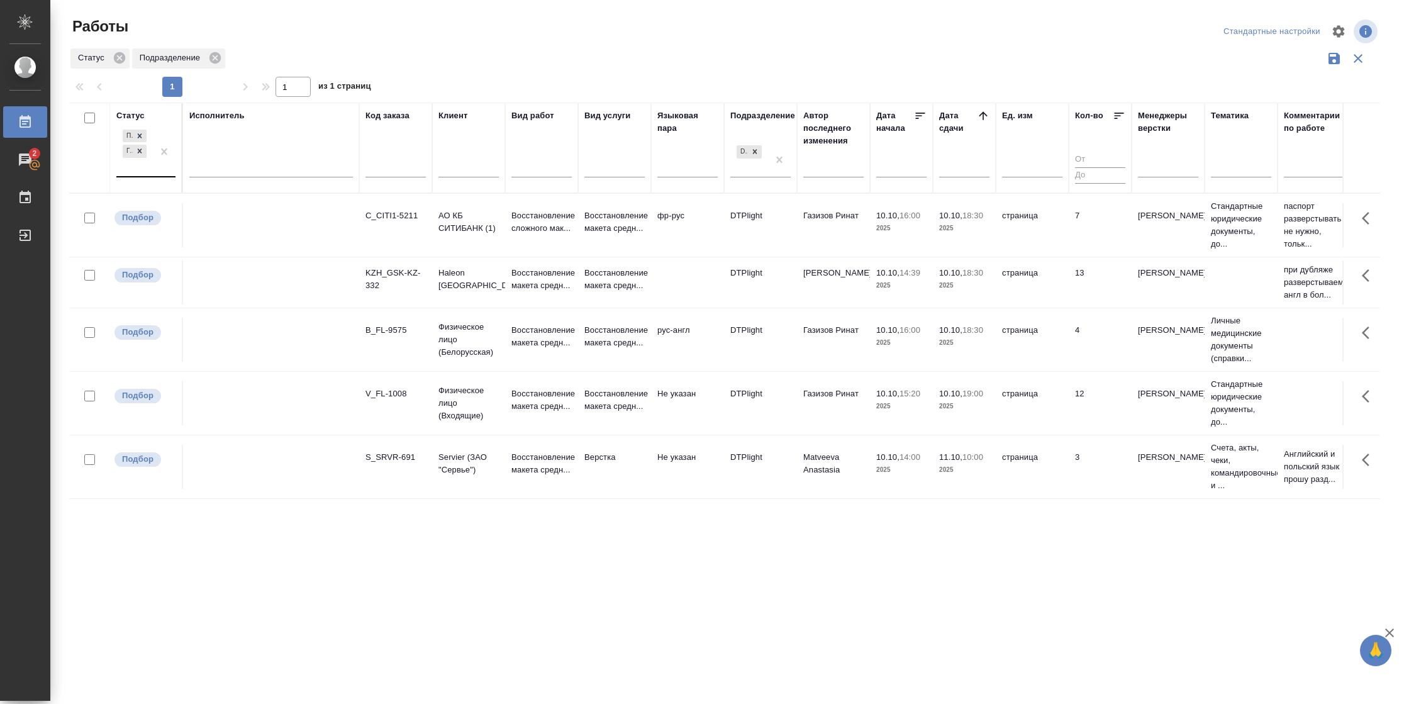
click at [154, 170] on div at bounding box center [164, 151] width 23 height 49
click at [141, 167] on div "Подбор Готов к работе" at bounding box center [134, 151] width 36 height 49
click at [255, 244] on div "В работе" at bounding box center [283, 250] width 189 height 23
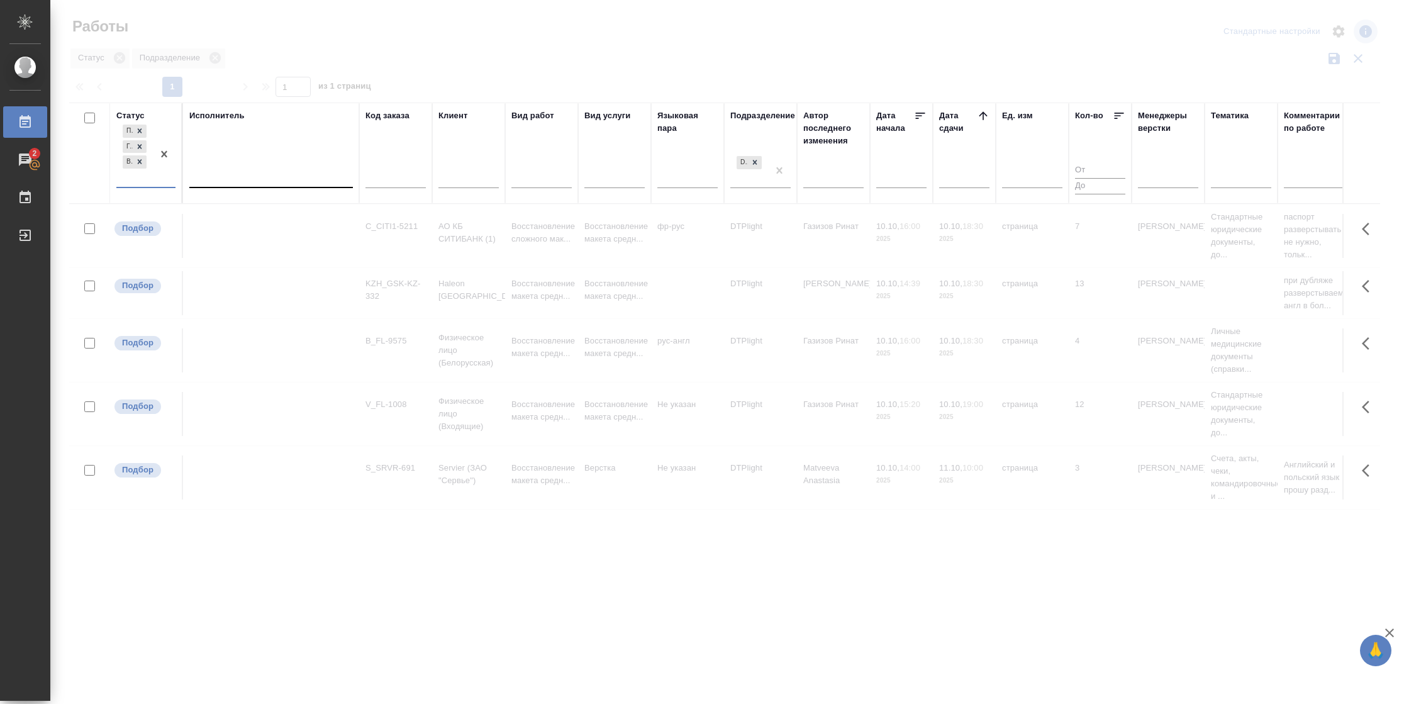
click at [250, 165] on div at bounding box center [271, 176] width 164 height 24
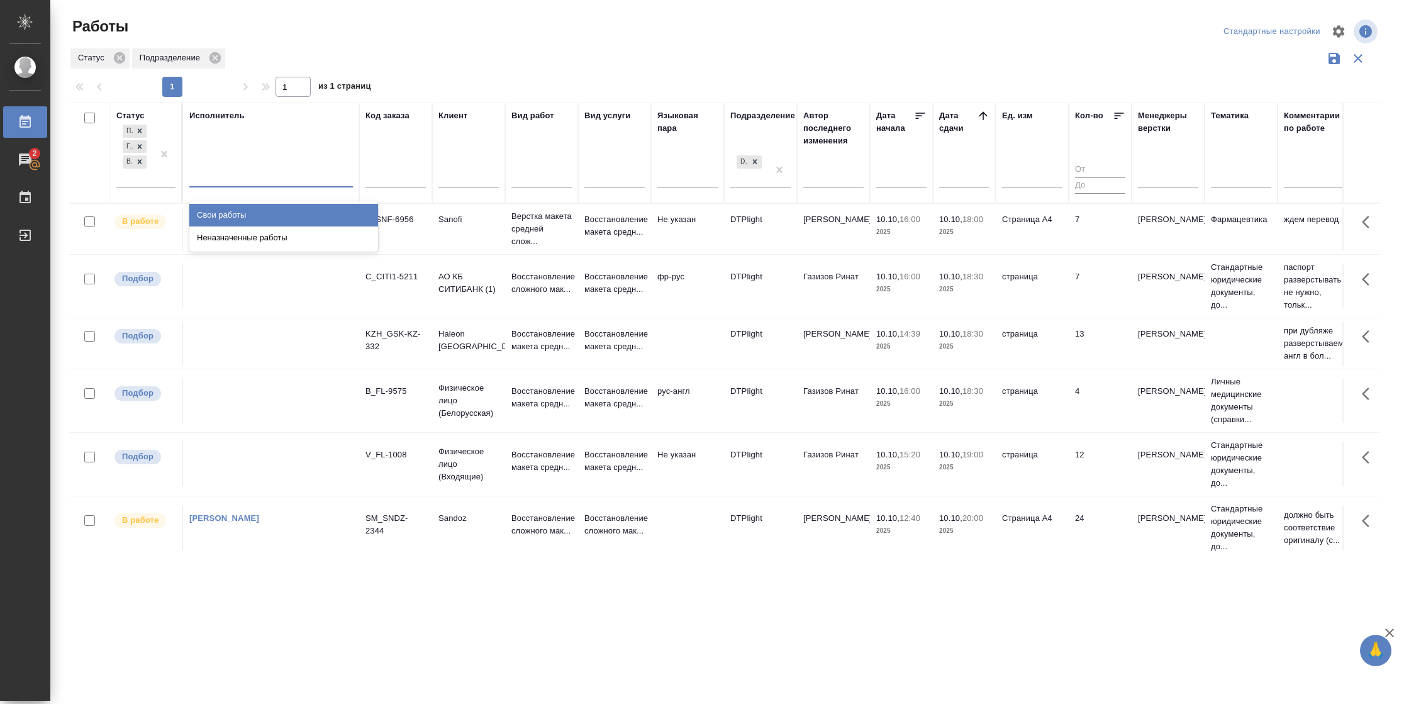
click at [245, 210] on div "Свои работы" at bounding box center [283, 215] width 189 height 23
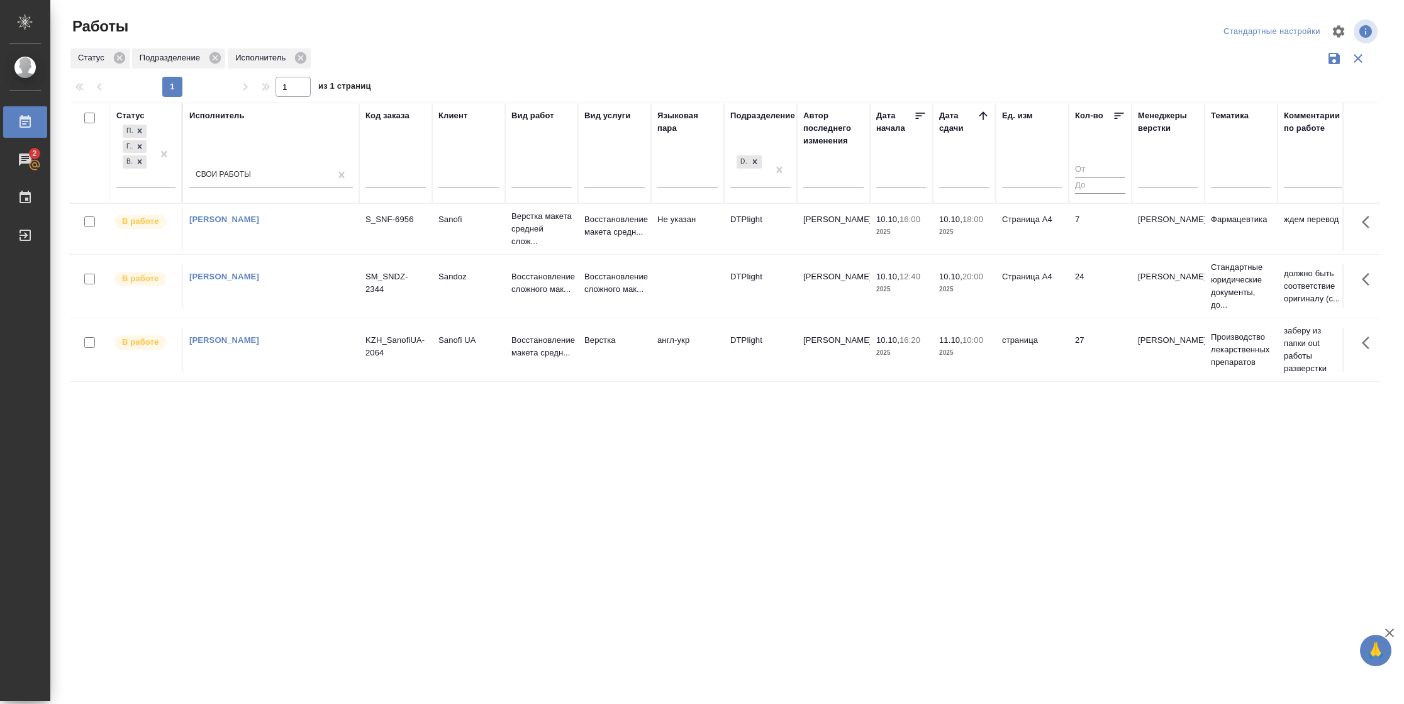
click at [1054, 291] on td "Страница А4" at bounding box center [1032, 286] width 73 height 44
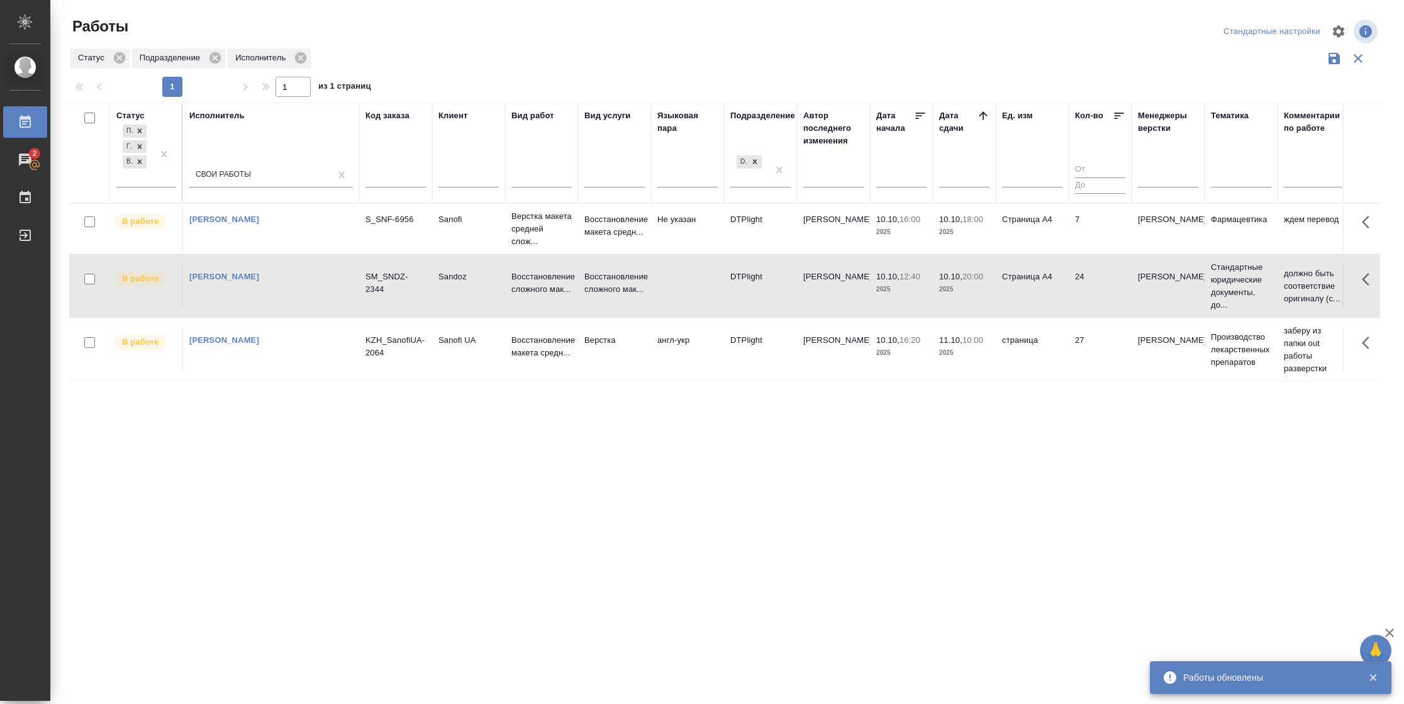
click at [1084, 215] on td "7" at bounding box center [1100, 229] width 63 height 44
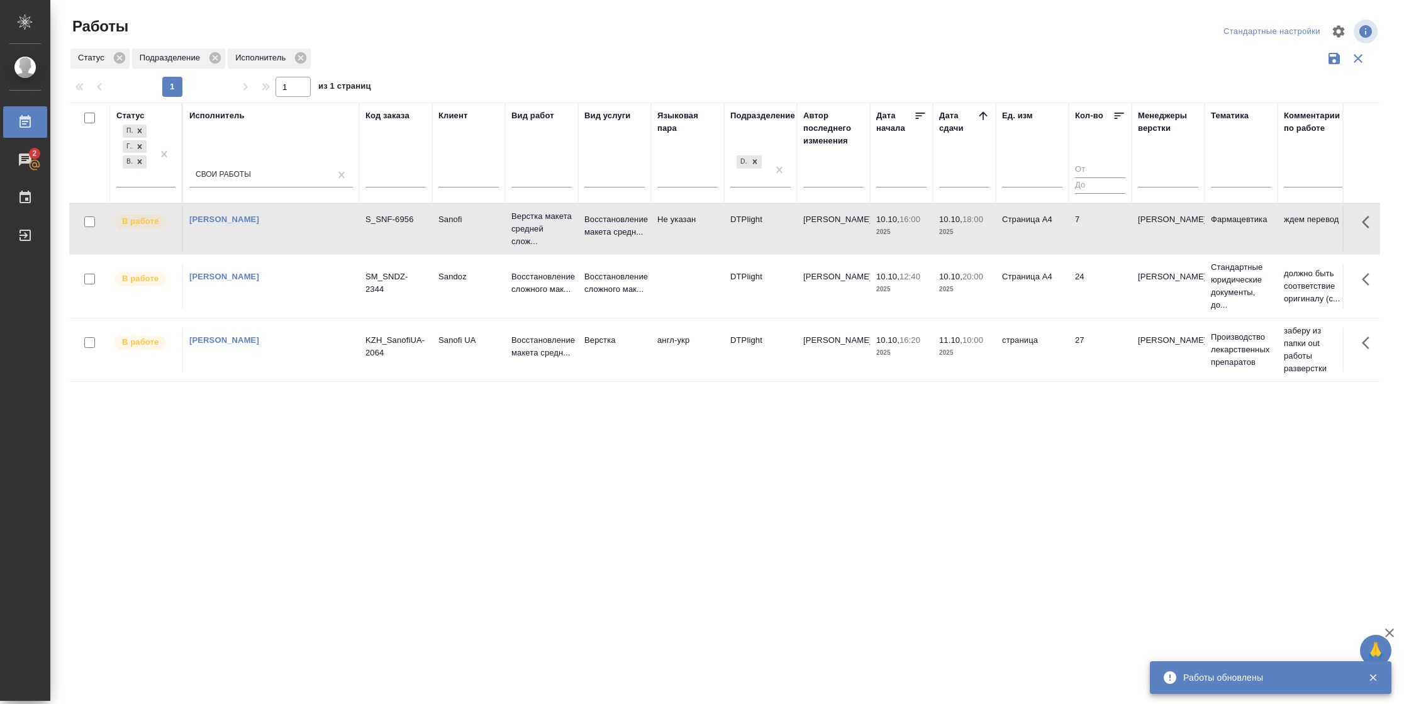
click at [1084, 215] on td "7" at bounding box center [1100, 229] width 63 height 44
click at [1067, 291] on td "Страница А4" at bounding box center [1032, 286] width 73 height 44
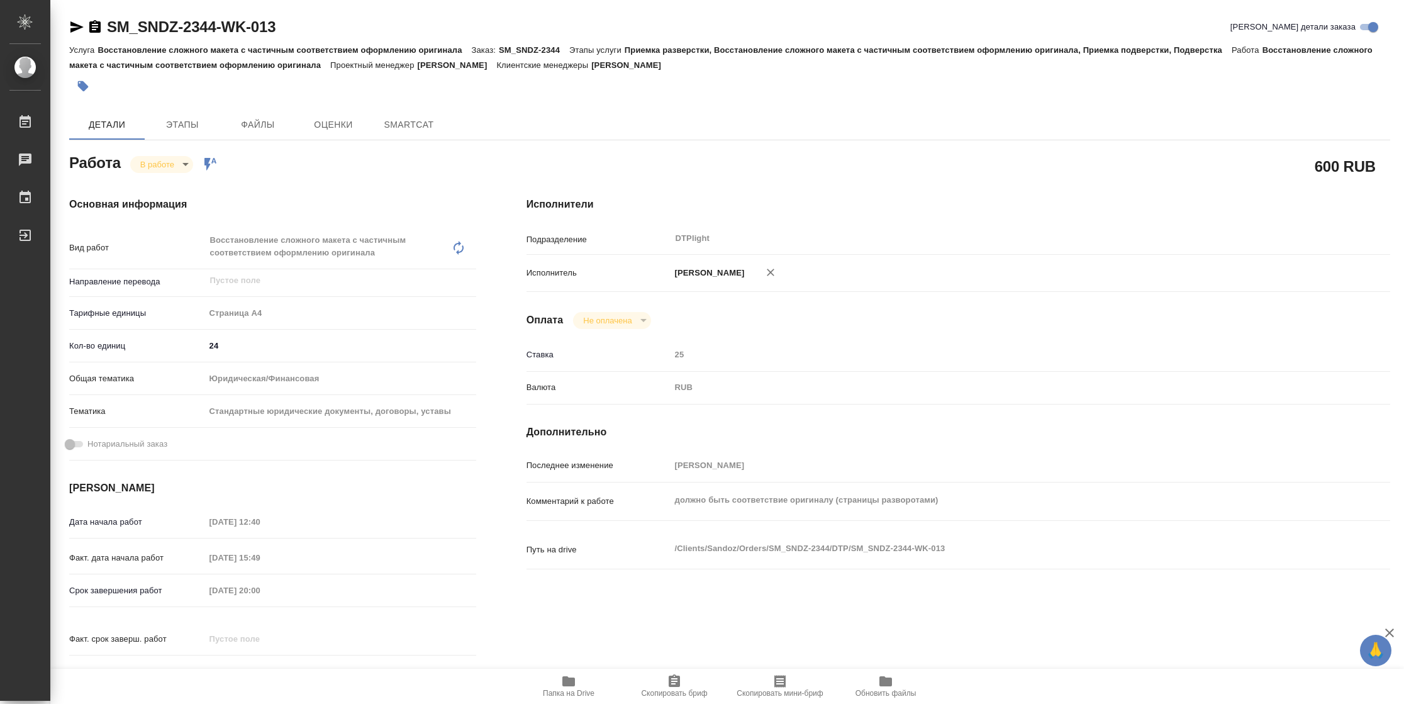
type textarea "x"
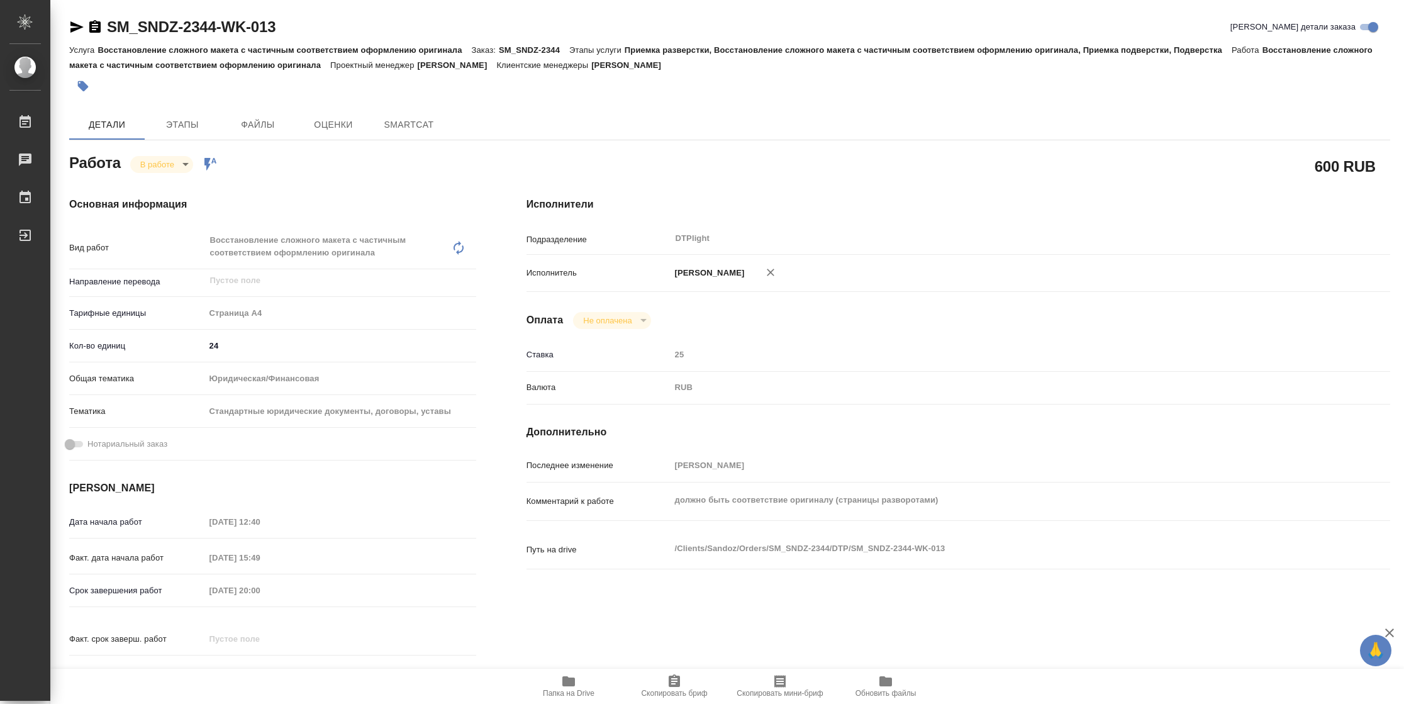
type textarea "x"
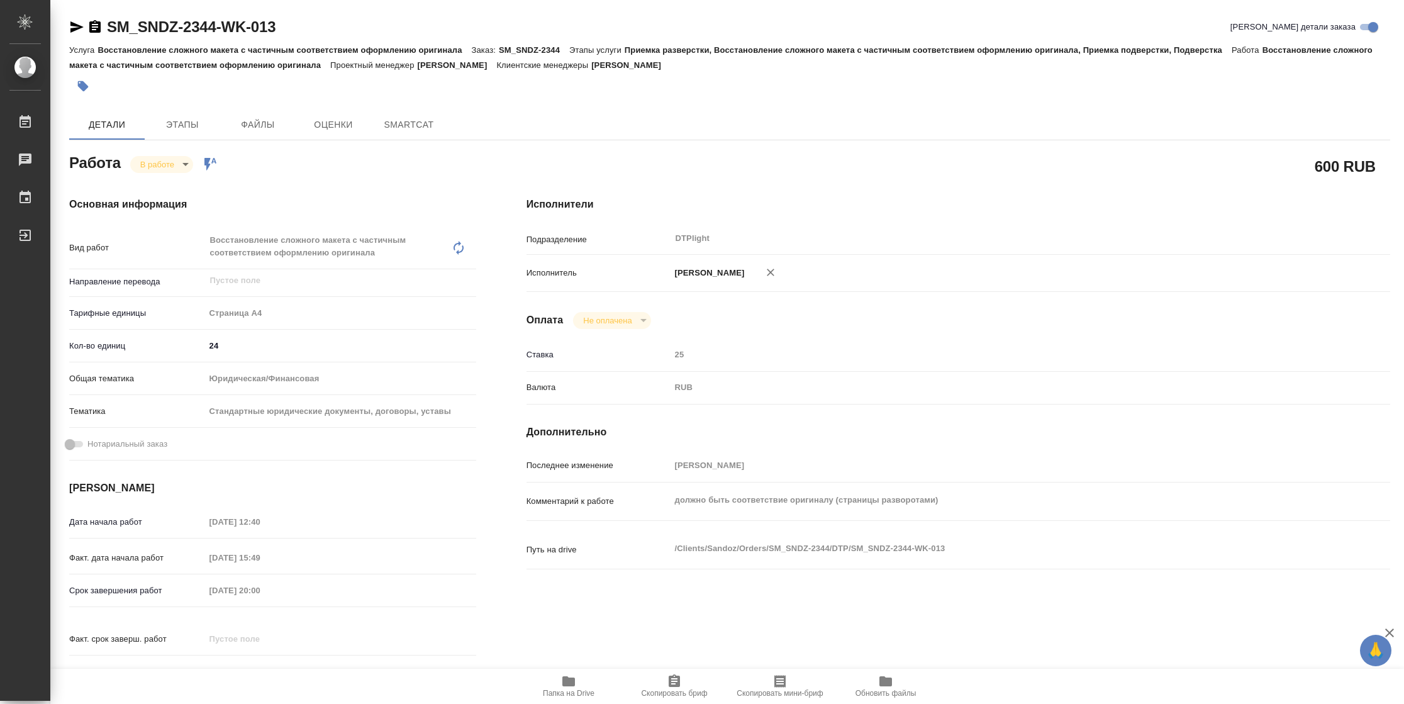
type textarea "x"
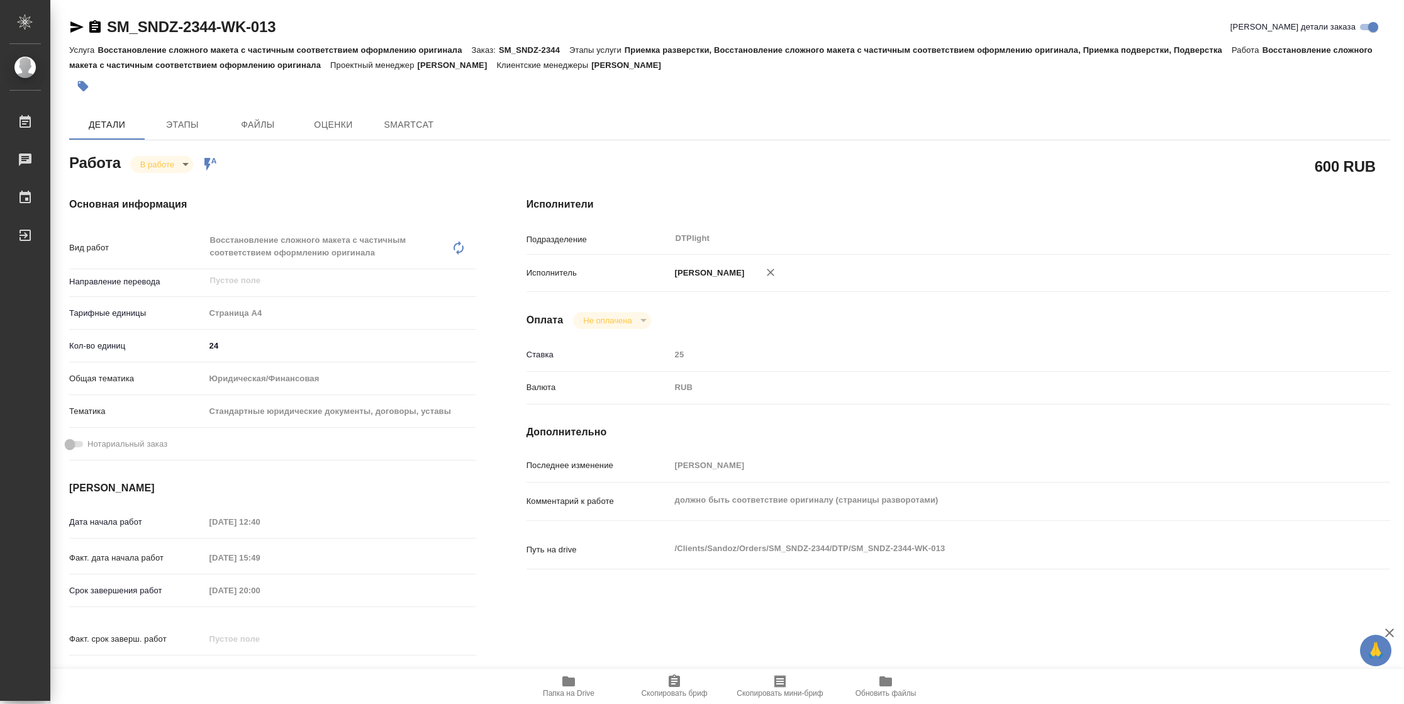
type textarea "x"
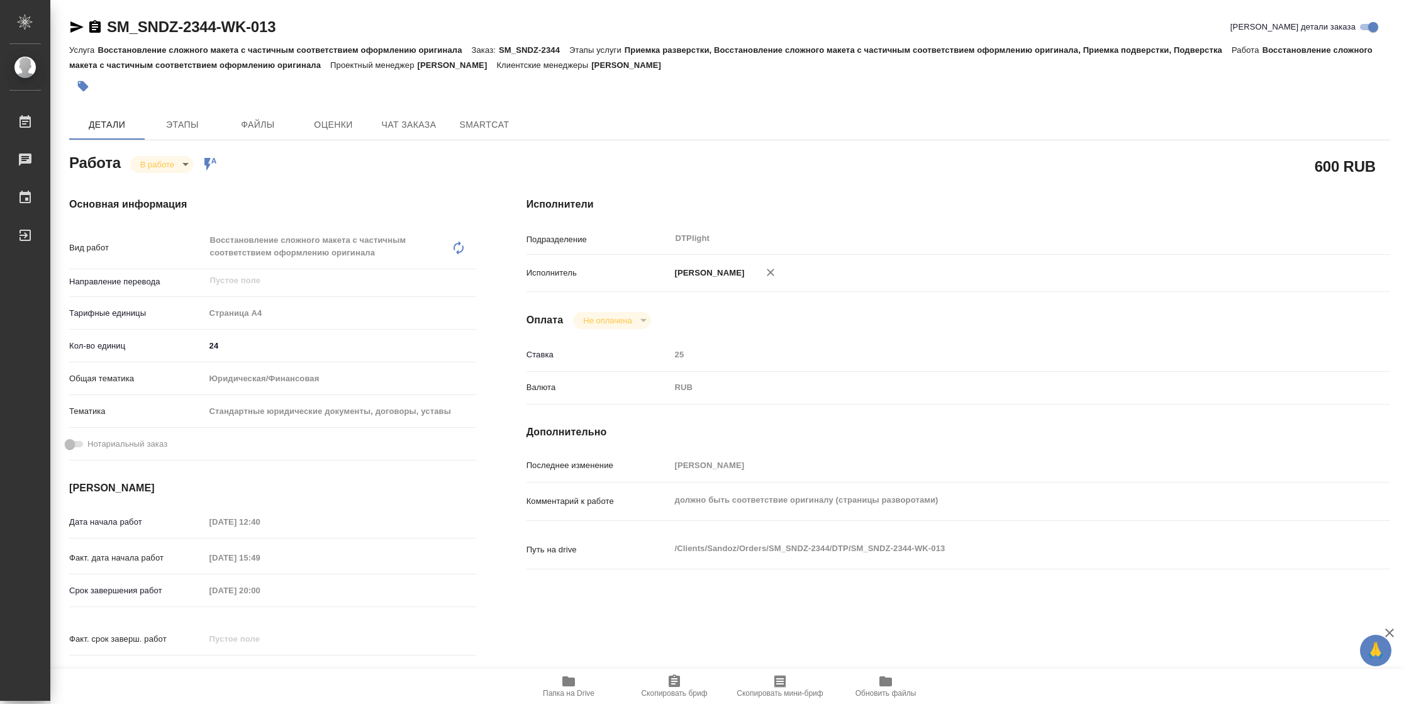
type textarea "x"
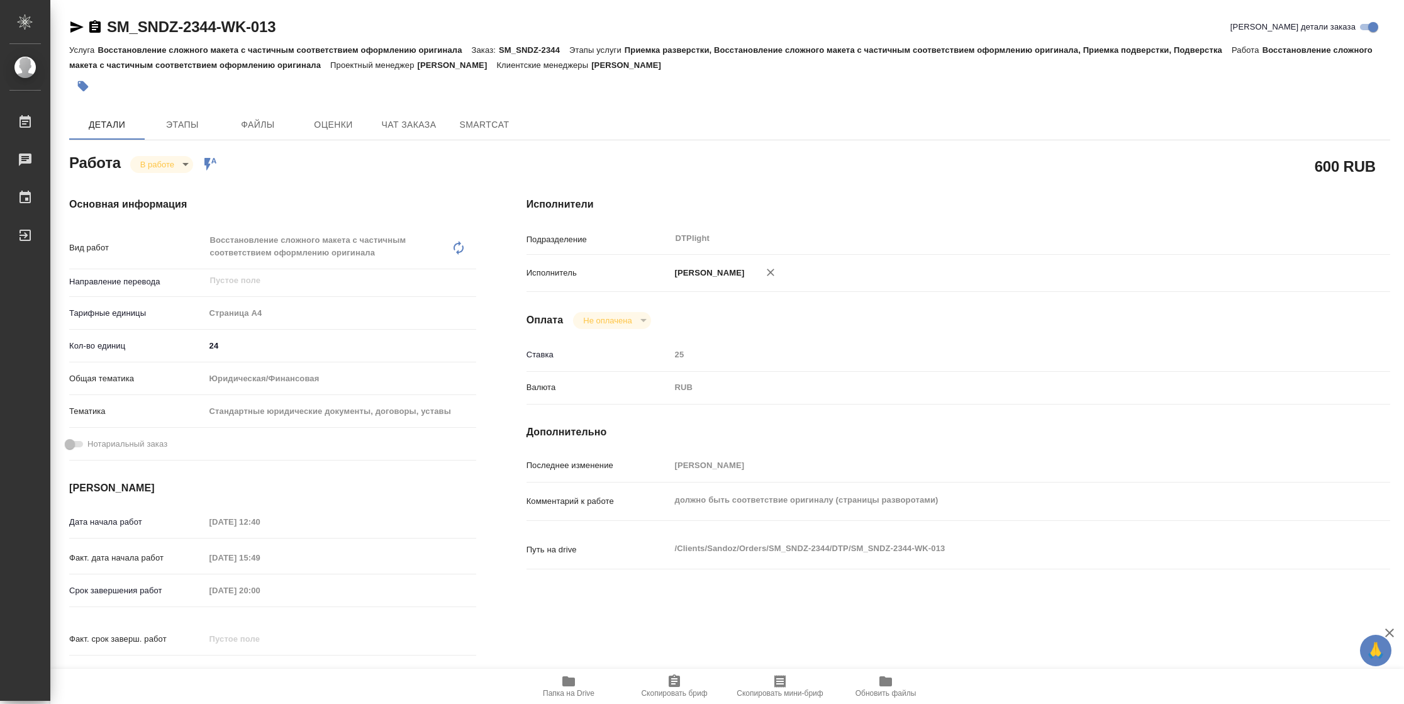
type textarea "x"
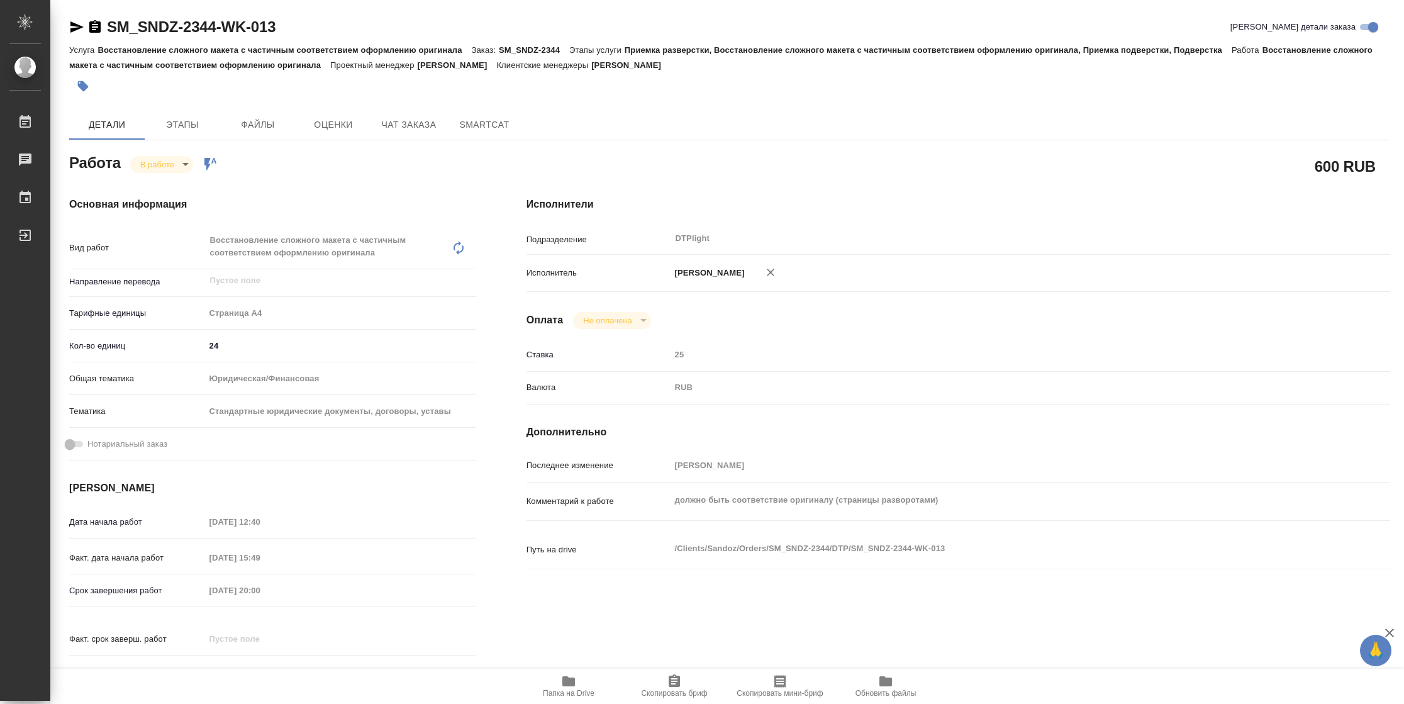
click at [556, 690] on span "Папка на Drive" at bounding box center [569, 693] width 52 height 9
type textarea "x"
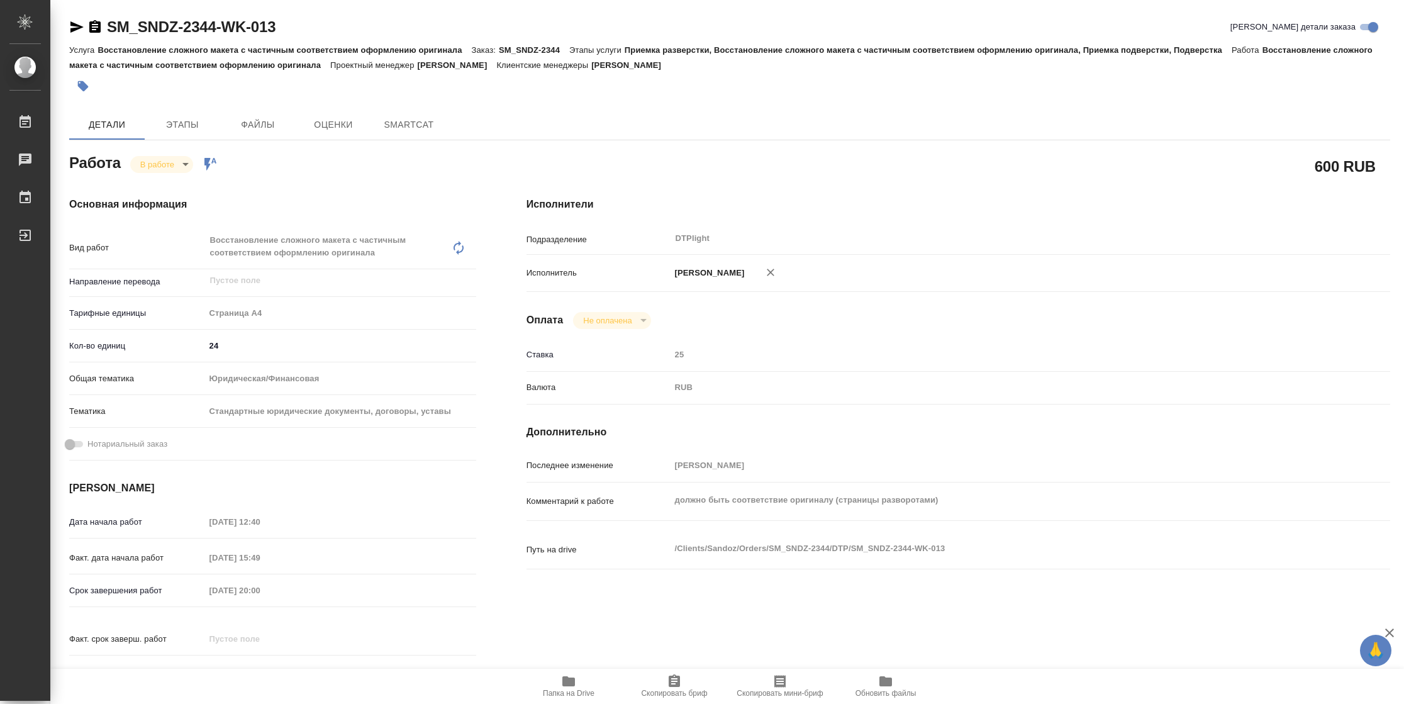
type textarea "x"
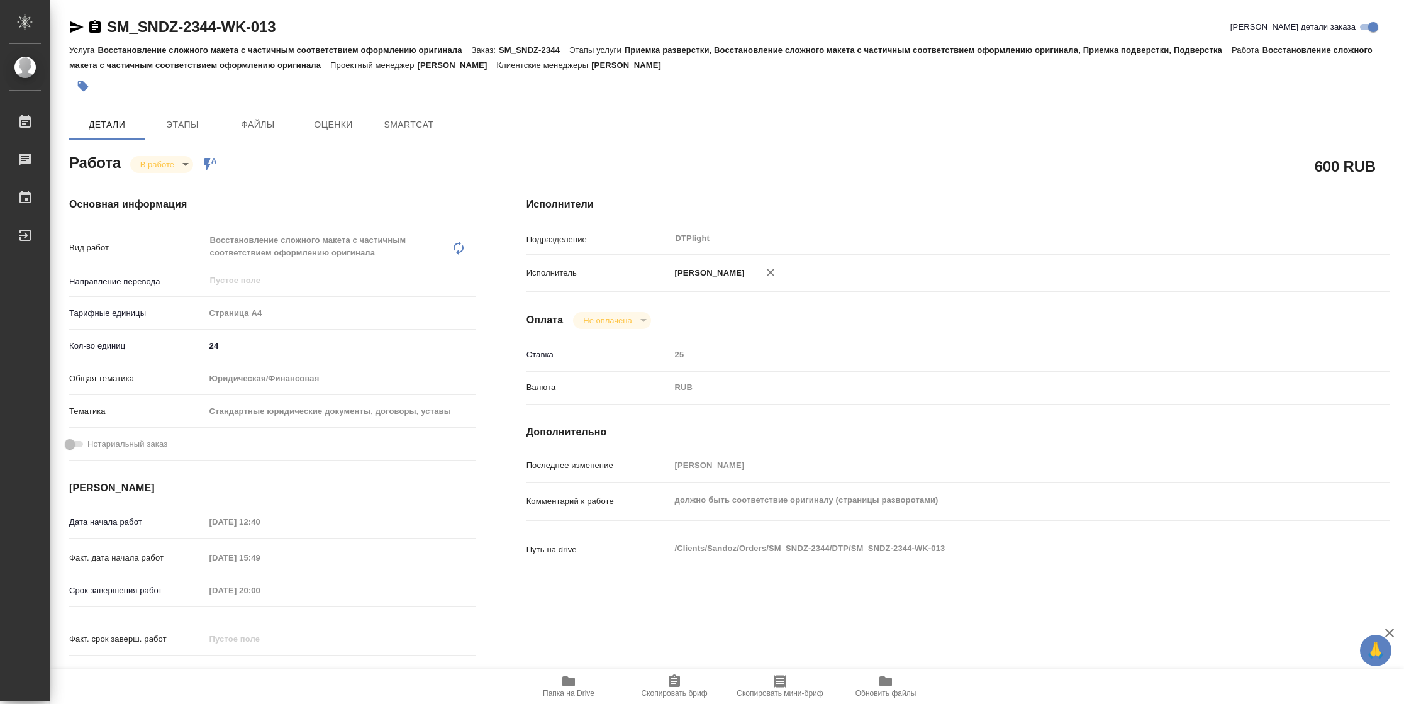
type textarea "x"
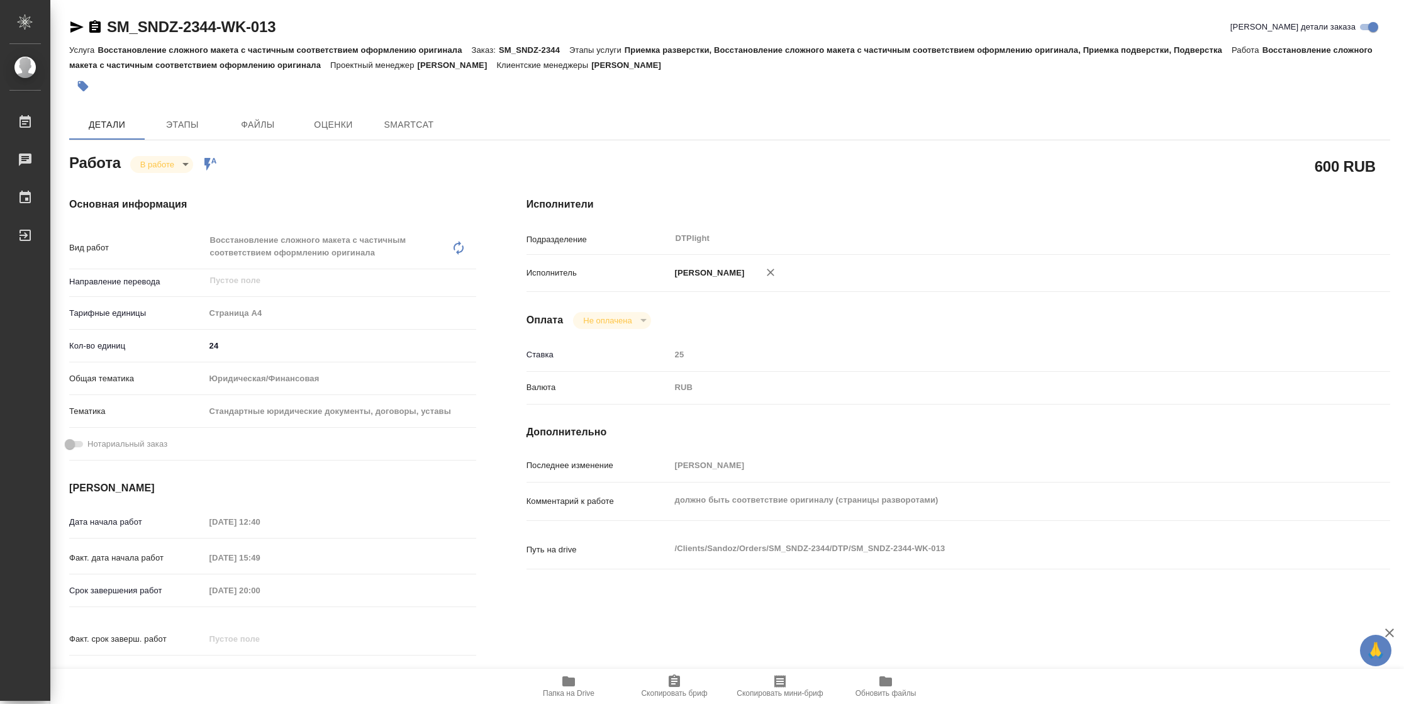
type textarea "x"
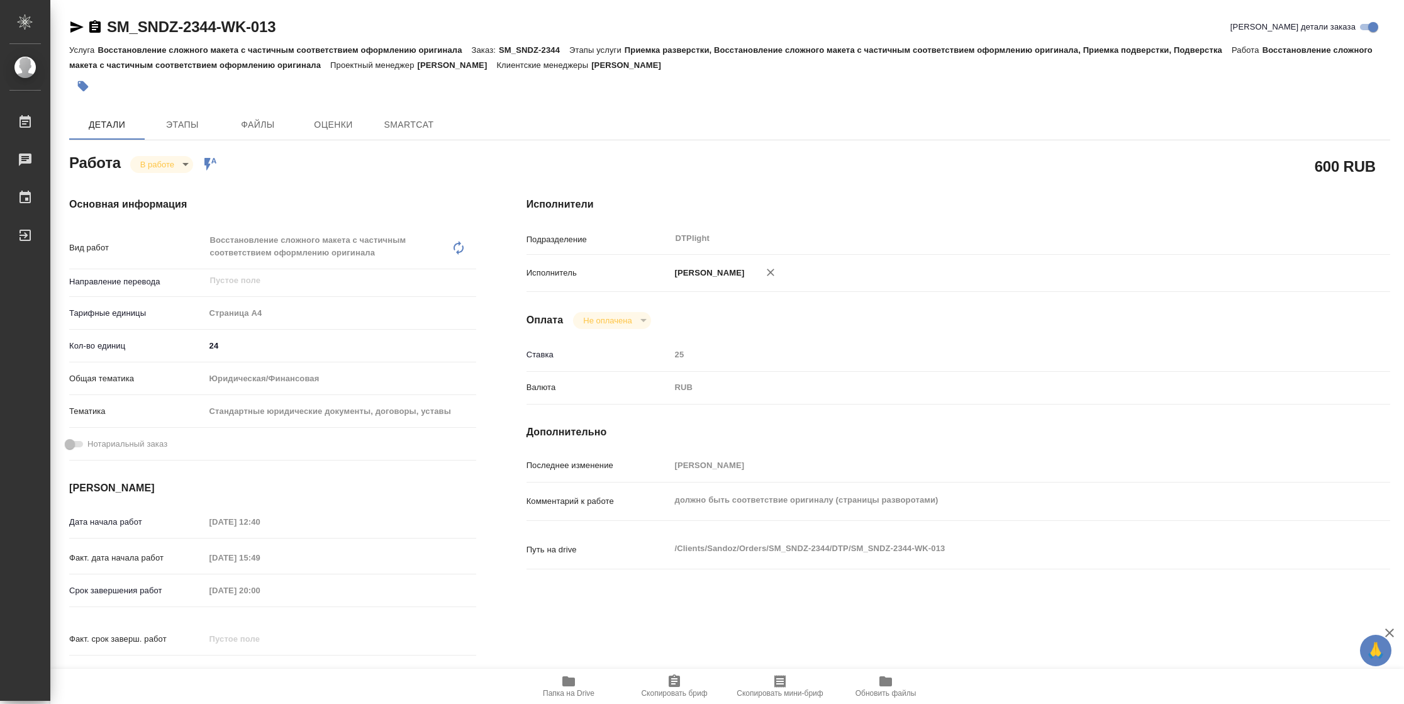
type textarea "x"
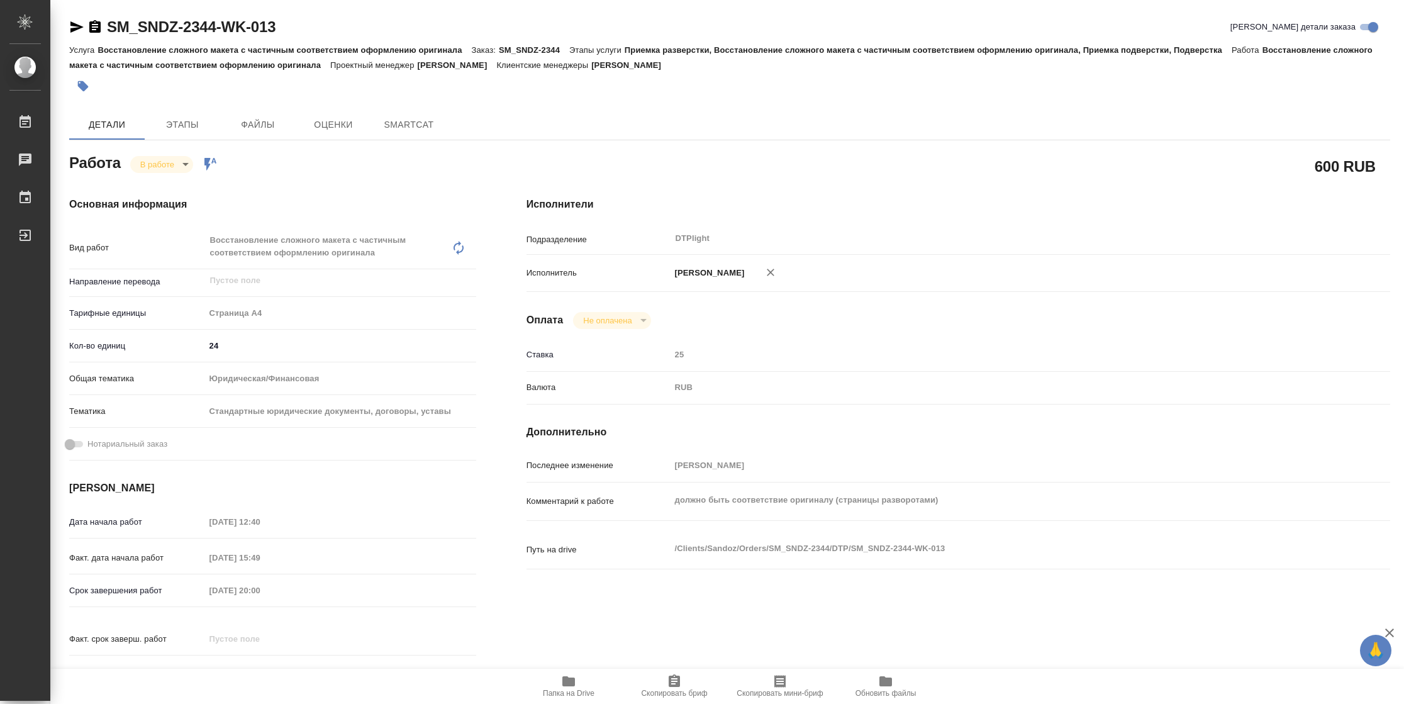
type textarea "x"
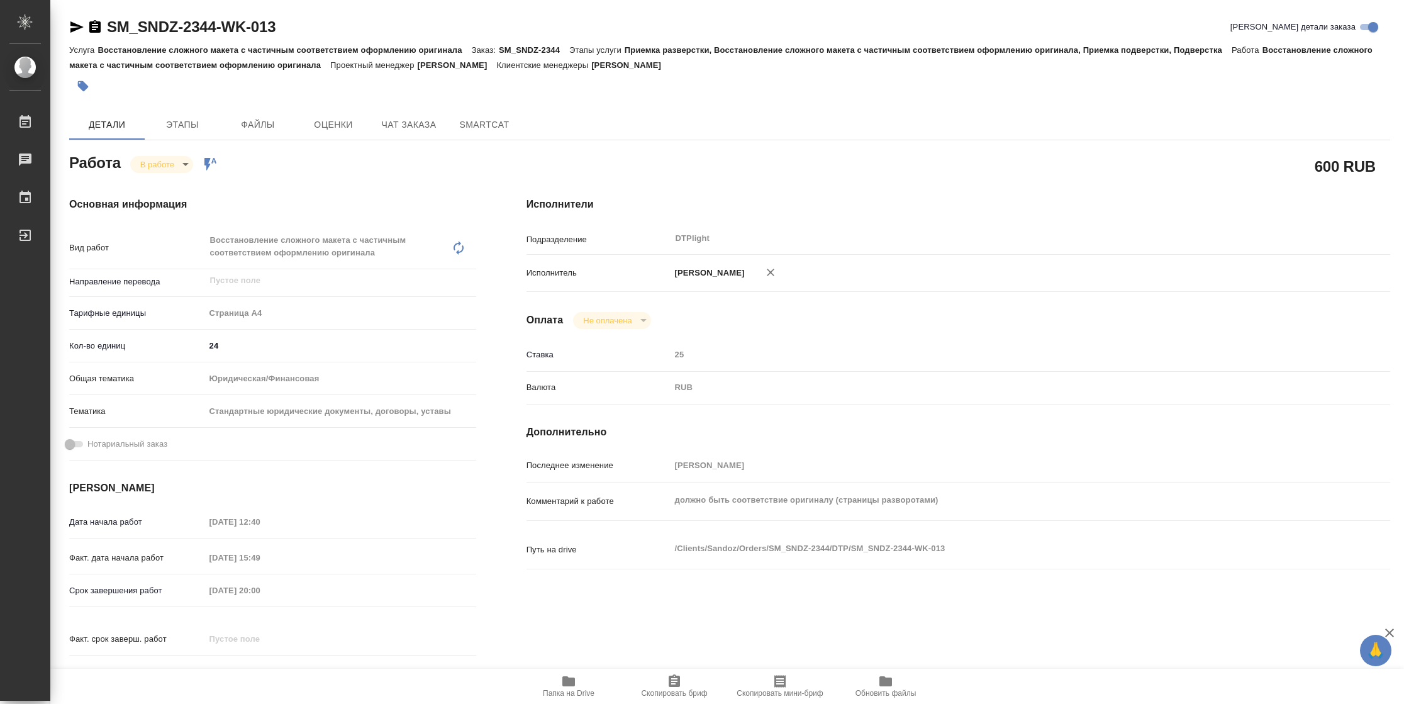
type textarea "x"
